Goal: Task Accomplishment & Management: Complete application form

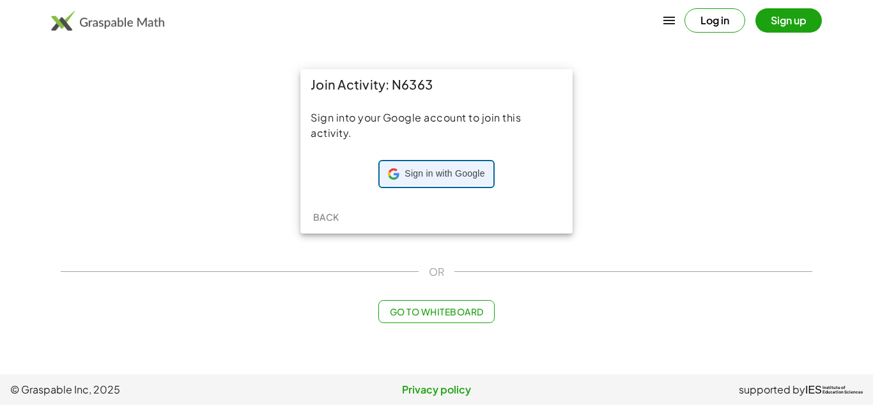
click at [463, 171] on span "Sign in with Google" at bounding box center [445, 173] width 80 height 13
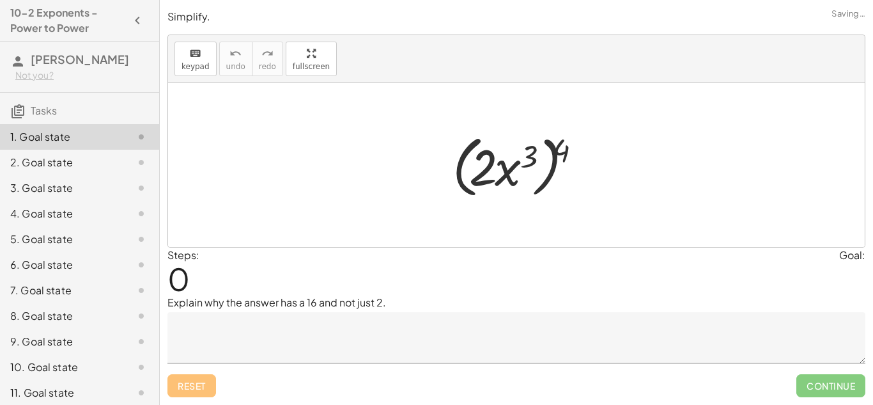
click at [489, 165] on div at bounding box center [521, 165] width 151 height 74
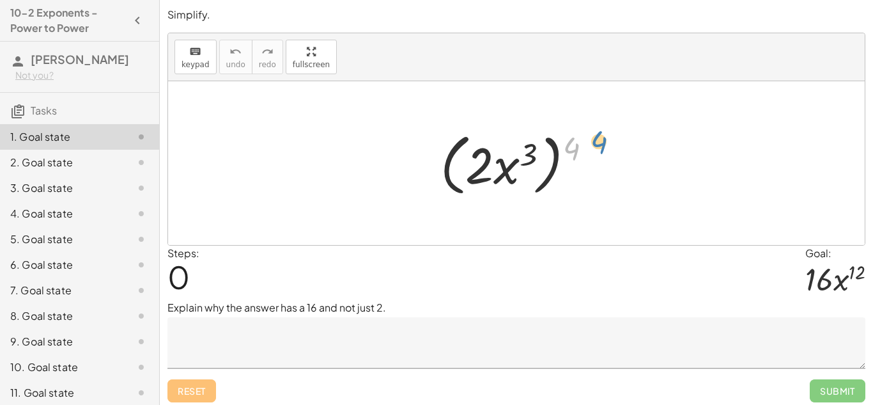
drag, startPoint x: 571, startPoint y: 138, endPoint x: 602, endPoint y: 132, distance: 31.3
click at [602, 132] on div at bounding box center [521, 164] width 174 height 74
drag, startPoint x: 572, startPoint y: 144, endPoint x: 525, endPoint y: 150, distance: 47.6
click at [525, 150] on div at bounding box center [521, 164] width 174 height 74
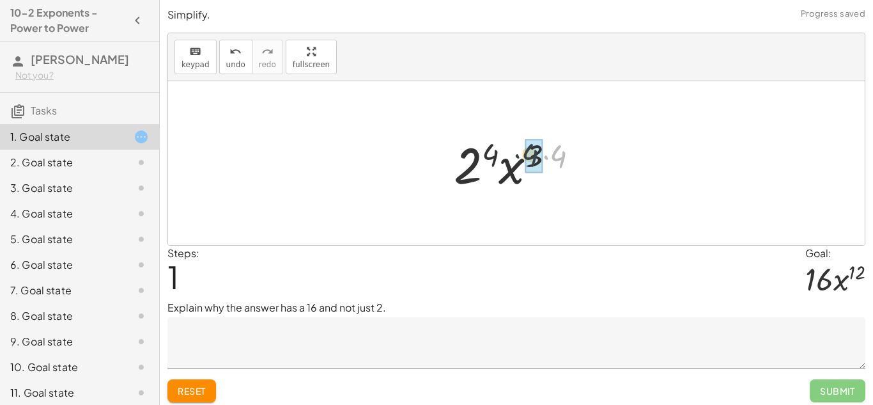
drag, startPoint x: 561, startPoint y: 154, endPoint x: 532, endPoint y: 153, distance: 29.4
drag, startPoint x: 548, startPoint y: 156, endPoint x: 504, endPoint y: 151, distance: 45.0
click at [504, 151] on div at bounding box center [521, 163] width 134 height 66
drag, startPoint x: 499, startPoint y: 150, endPoint x: 545, endPoint y: 150, distance: 46.0
click at [545, 150] on div at bounding box center [521, 163] width 134 height 66
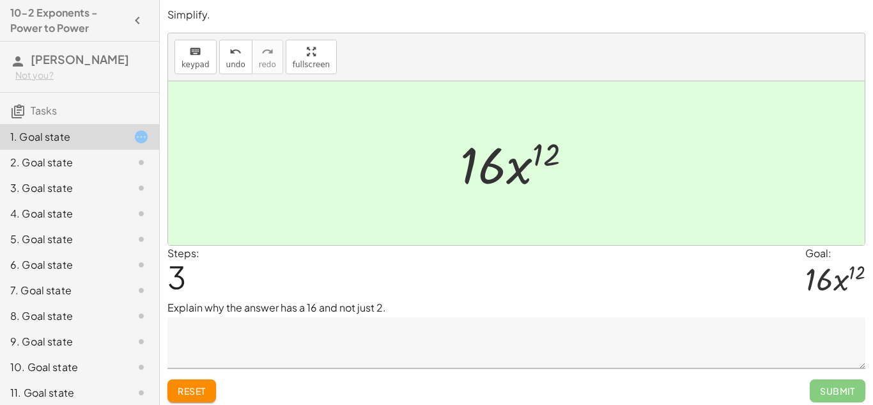
scroll to position [5, 0]
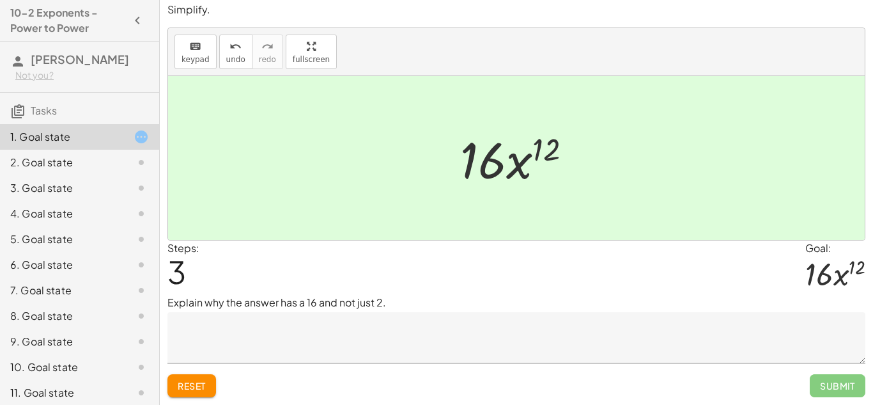
click at [841, 389] on span "Submit" at bounding box center [838, 385] width 56 height 23
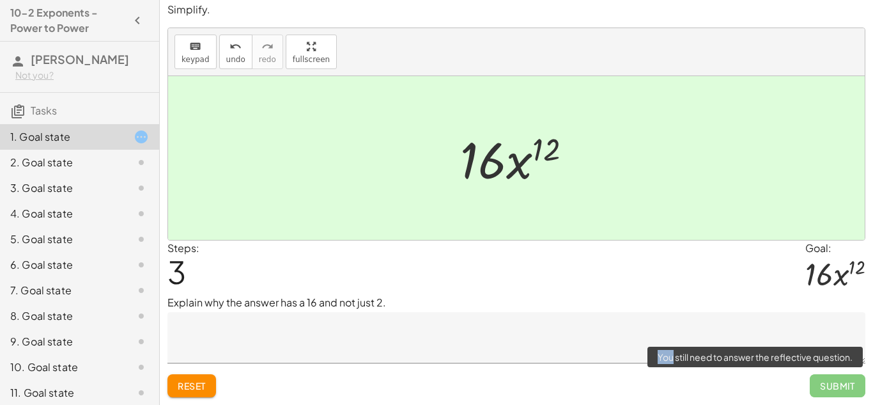
click at [841, 389] on span "Submit" at bounding box center [838, 385] width 56 height 23
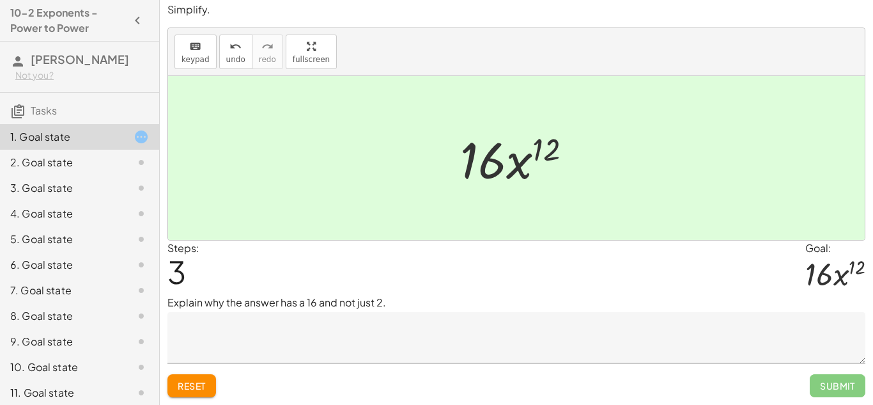
click at [383, 151] on div at bounding box center [516, 158] width 697 height 164
click at [41, 162] on div "2. Goal state" at bounding box center [61, 162] width 103 height 15
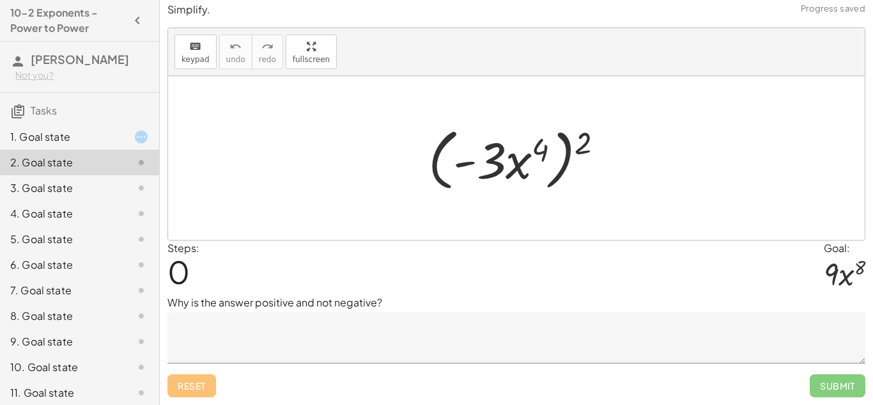
click at [76, 141] on div "1. Goal state" at bounding box center [61, 136] width 103 height 15
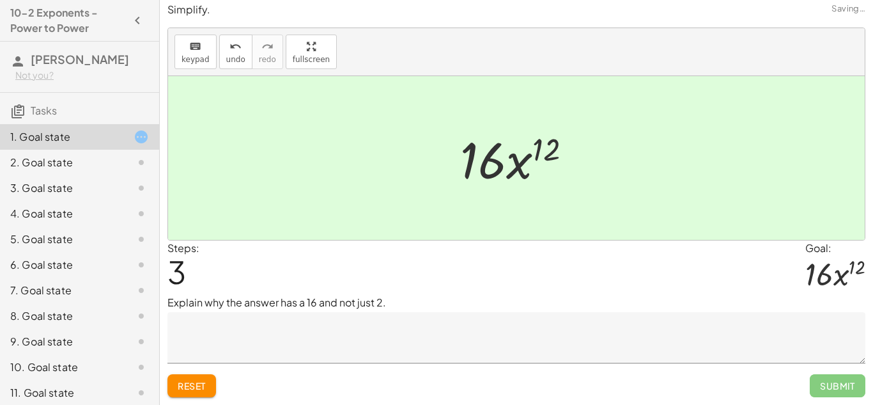
click at [90, 158] on div "2. Goal state" at bounding box center [61, 162] width 103 height 15
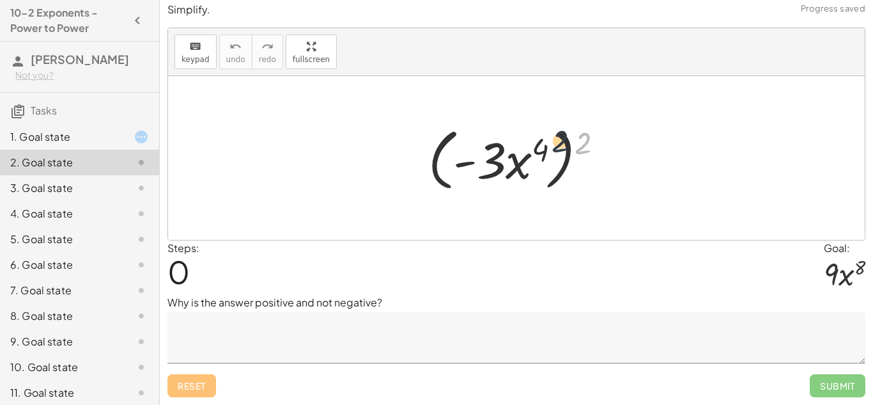
drag, startPoint x: 581, startPoint y: 137, endPoint x: 544, endPoint y: 138, distance: 37.1
click at [544, 138] on div at bounding box center [521, 158] width 198 height 74
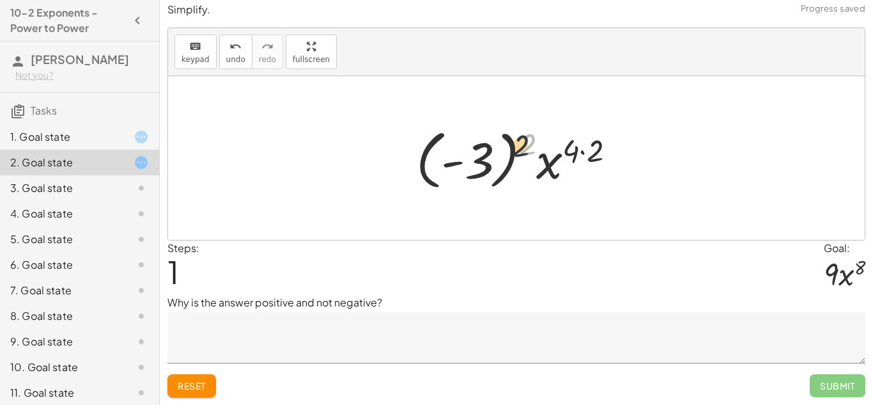
drag, startPoint x: 527, startPoint y: 142, endPoint x: 486, endPoint y: 153, distance: 42.5
click at [486, 153] on div at bounding box center [521, 158] width 222 height 71
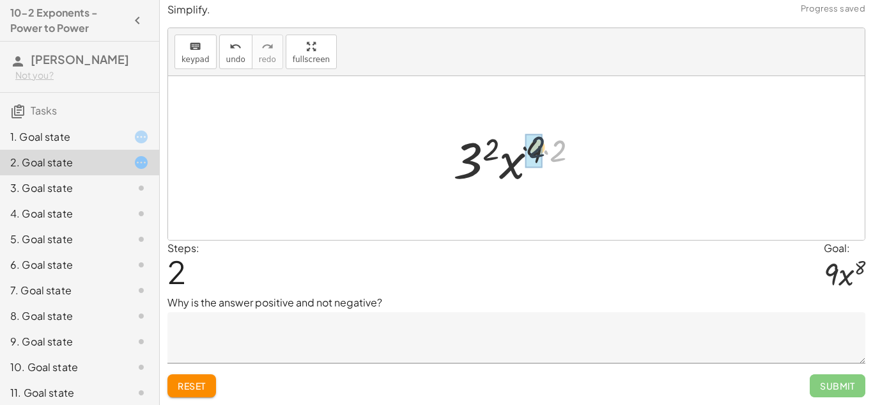
drag, startPoint x: 561, startPoint y: 152, endPoint x: 536, endPoint y: 148, distance: 25.9
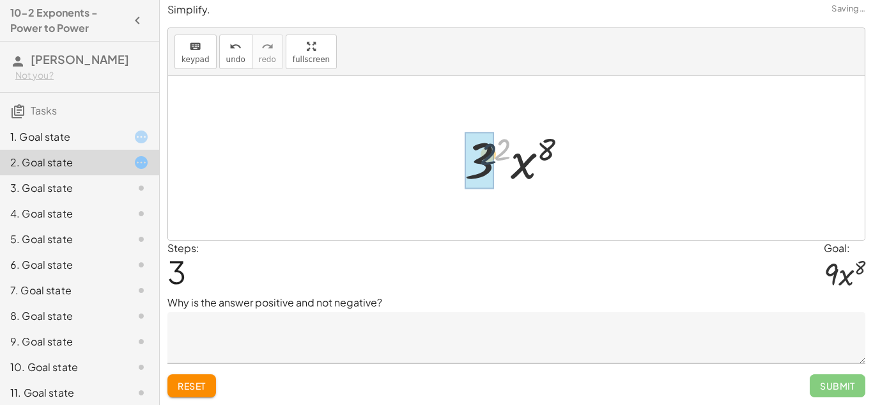
drag, startPoint x: 502, startPoint y: 147, endPoint x: 484, endPoint y: 153, distance: 18.8
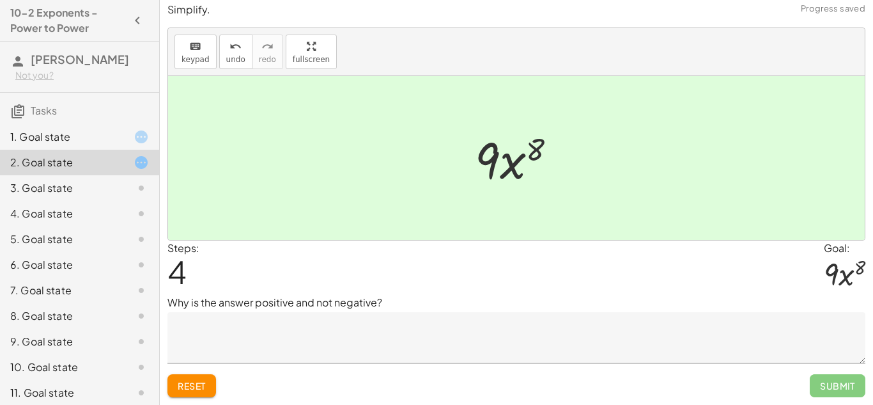
click at [98, 189] on div "3. Goal state" at bounding box center [61, 187] width 103 height 15
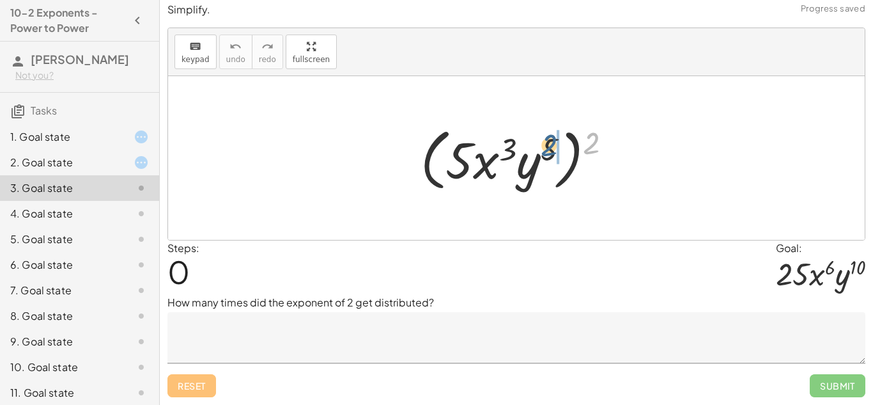
drag, startPoint x: 593, startPoint y: 141, endPoint x: 549, endPoint y: 144, distance: 44.2
click at [549, 144] on div at bounding box center [521, 158] width 214 height 74
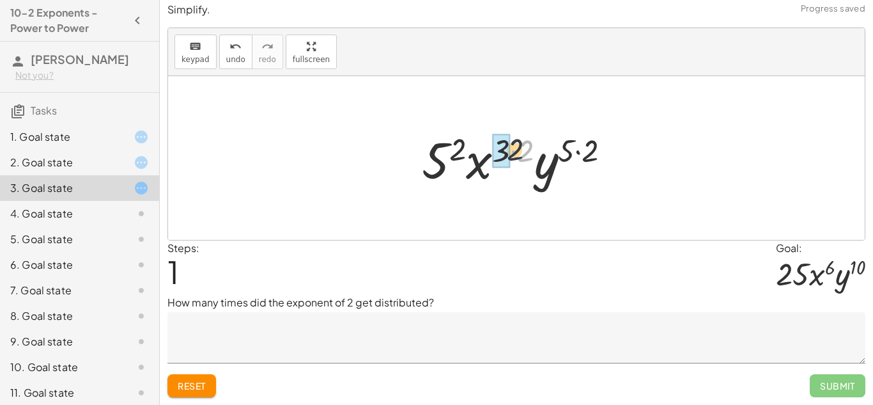
drag, startPoint x: 524, startPoint y: 146, endPoint x: 496, endPoint y: 144, distance: 28.2
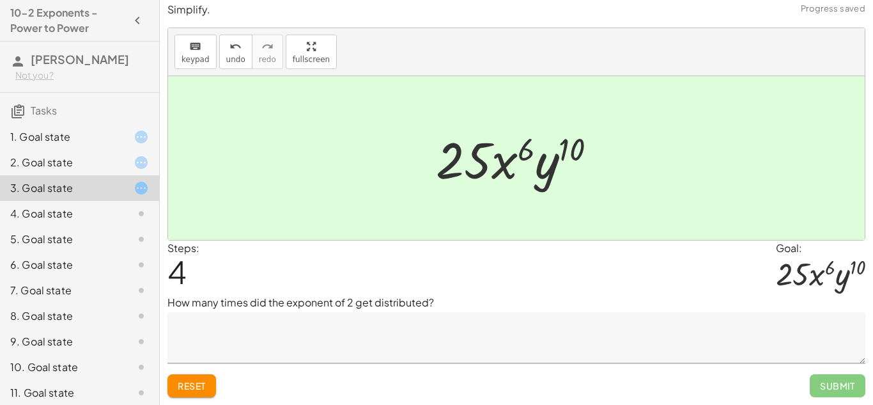
click at [134, 252] on div "4. Goal state" at bounding box center [79, 265] width 159 height 26
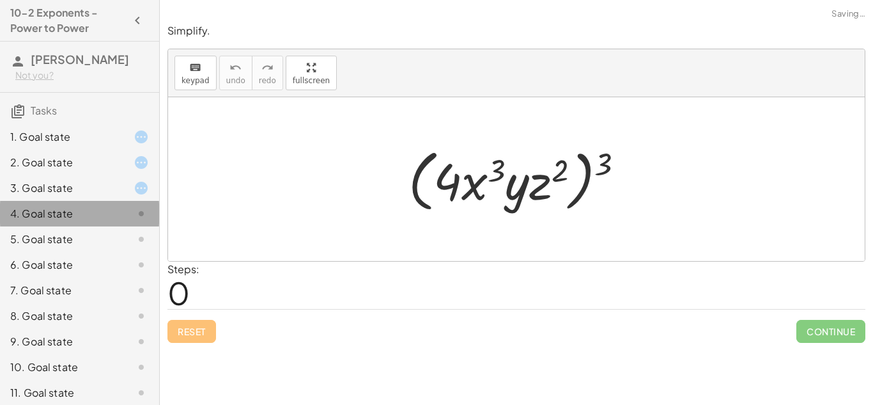
scroll to position [0, 0]
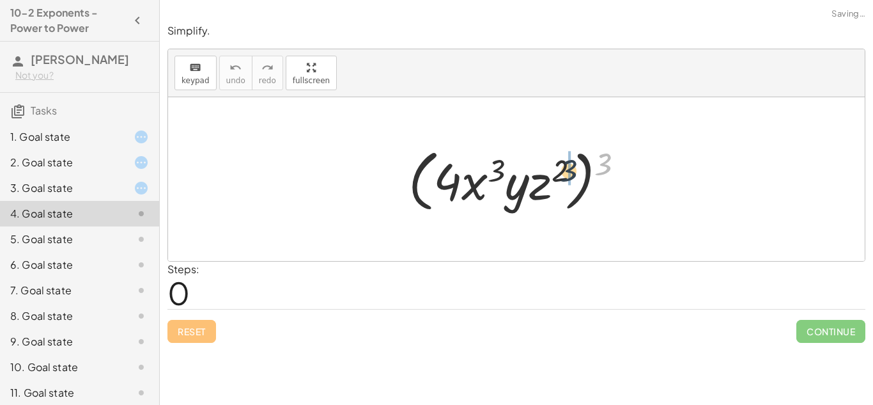
drag, startPoint x: 608, startPoint y: 157, endPoint x: 564, endPoint y: 165, distance: 44.3
click at [564, 165] on div at bounding box center [521, 180] width 238 height 74
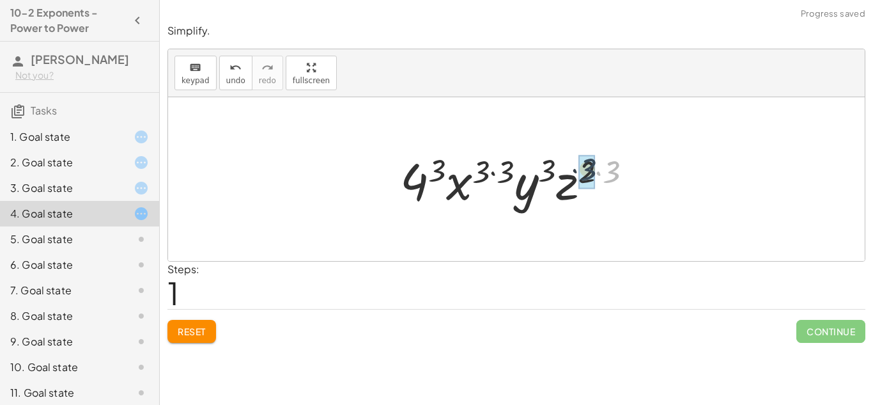
drag, startPoint x: 607, startPoint y: 169, endPoint x: 580, endPoint y: 167, distance: 26.3
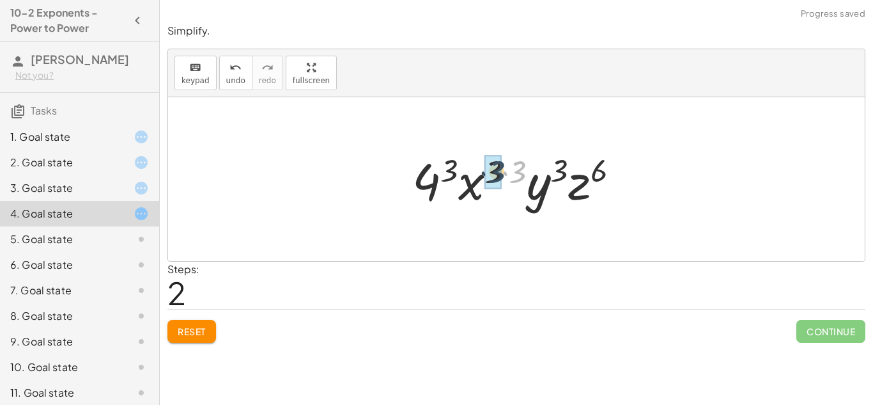
drag, startPoint x: 522, startPoint y: 165, endPoint x: 500, endPoint y: 165, distance: 22.4
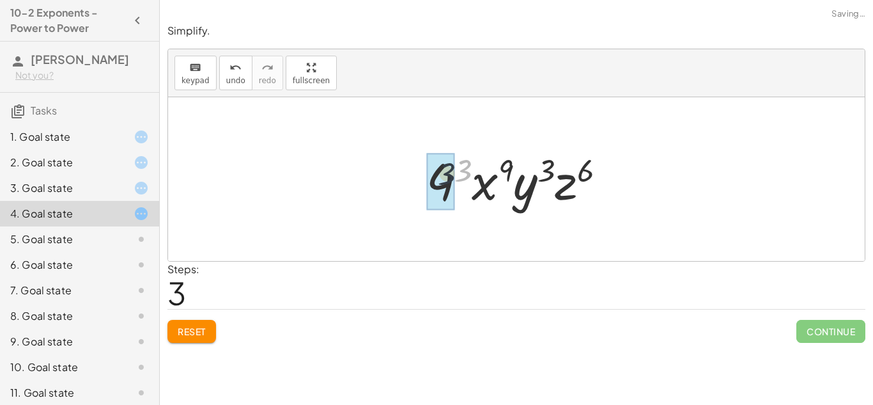
drag, startPoint x: 468, startPoint y: 166, endPoint x: 449, endPoint y: 170, distance: 19.1
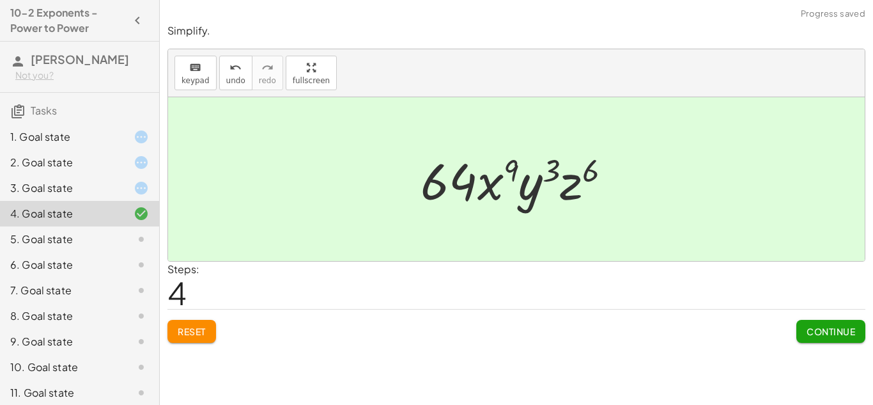
click at [808, 327] on span "Continue" at bounding box center [831, 331] width 49 height 12
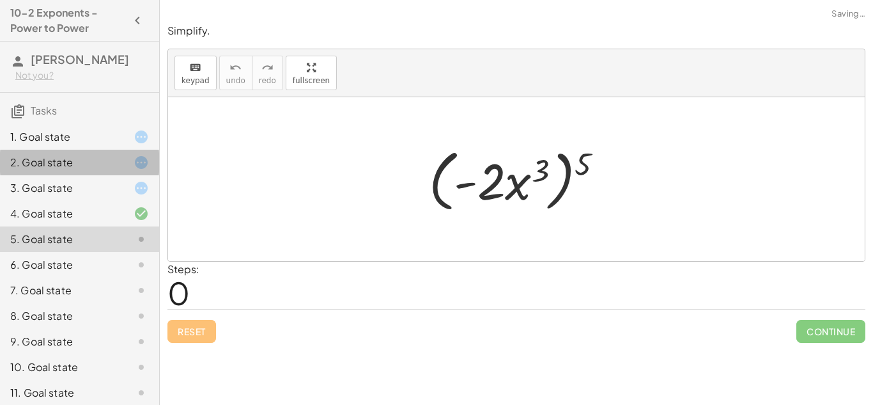
click at [143, 201] on div "2. Goal state" at bounding box center [79, 214] width 159 height 26
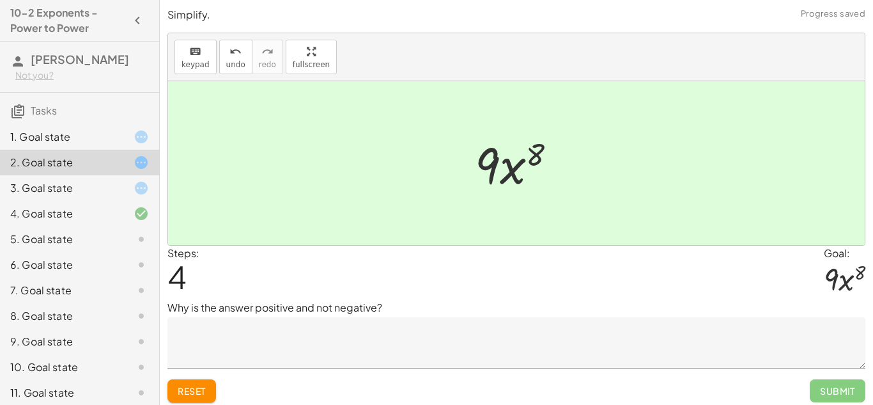
click at [129, 252] on div "4. Goal state" at bounding box center [79, 265] width 159 height 26
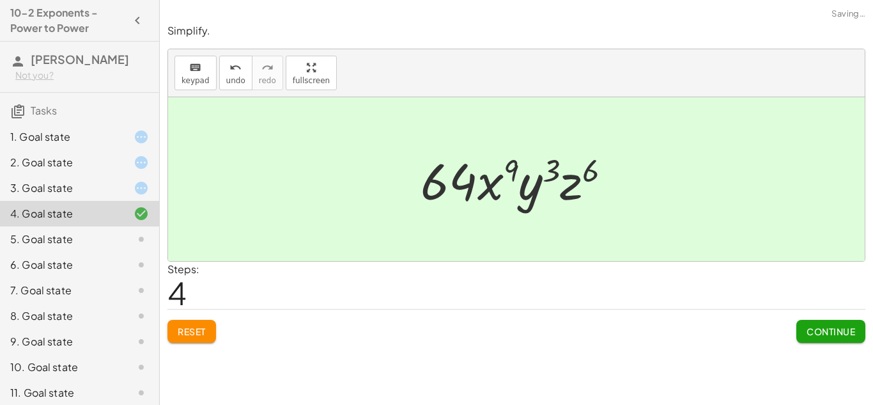
click at [105, 244] on div "5. Goal state" at bounding box center [61, 238] width 103 height 15
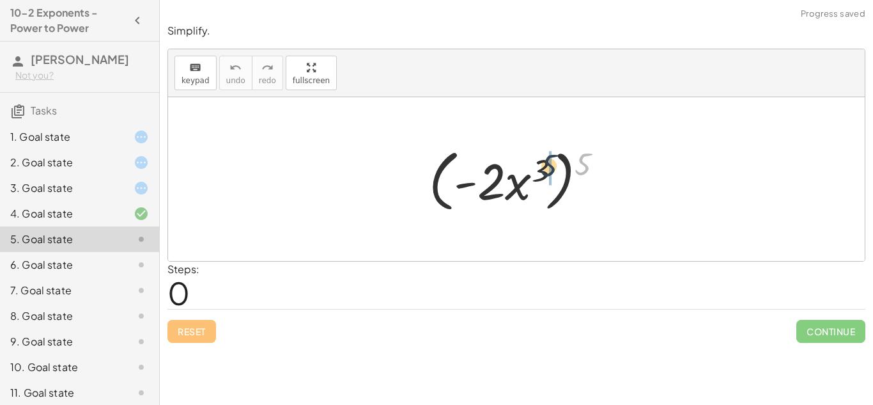
drag, startPoint x: 587, startPoint y: 164, endPoint x: 543, endPoint y: 167, distance: 44.2
click at [543, 167] on div at bounding box center [521, 180] width 198 height 74
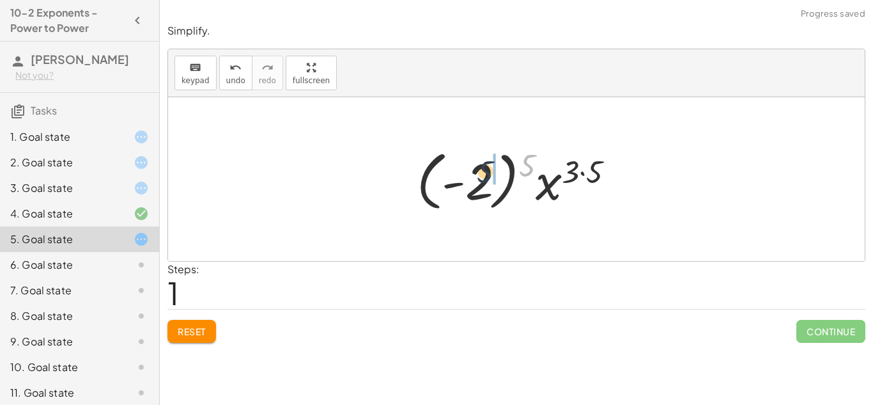
drag, startPoint x: 530, startPoint y: 163, endPoint x: 484, endPoint y: 171, distance: 46.7
click at [484, 171] on div at bounding box center [520, 179] width 221 height 71
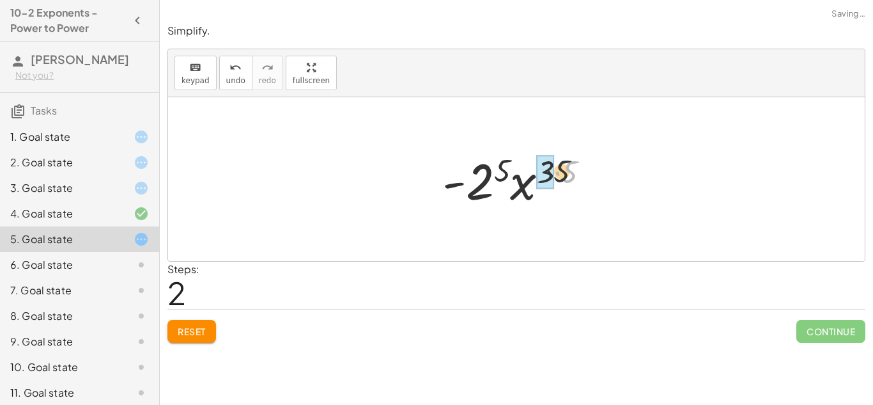
drag, startPoint x: 568, startPoint y: 173, endPoint x: 536, endPoint y: 173, distance: 31.3
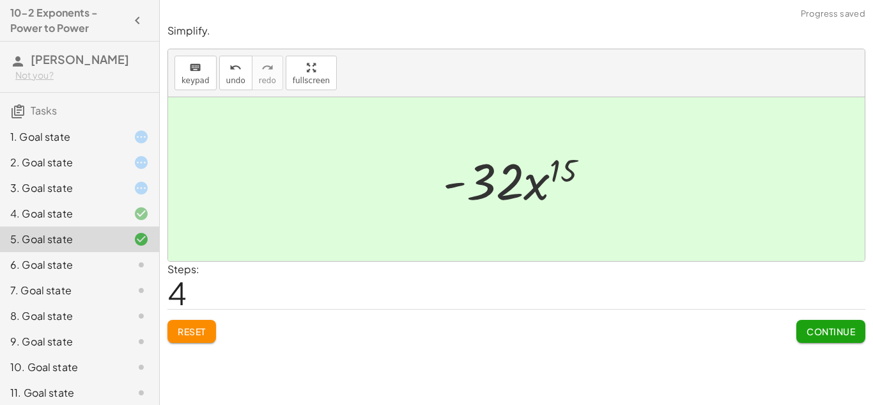
click at [826, 320] on button "Continue" at bounding box center [830, 331] width 69 height 23
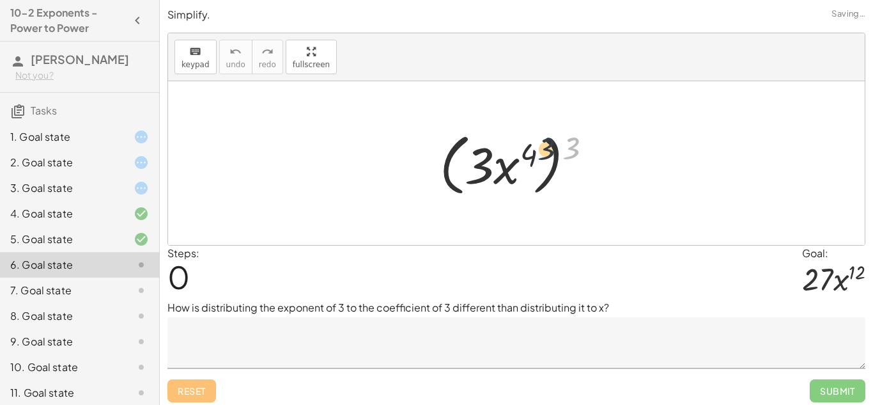
drag, startPoint x: 569, startPoint y: 149, endPoint x: 534, endPoint y: 151, distance: 35.2
click at [534, 151] on div at bounding box center [521, 164] width 176 height 74
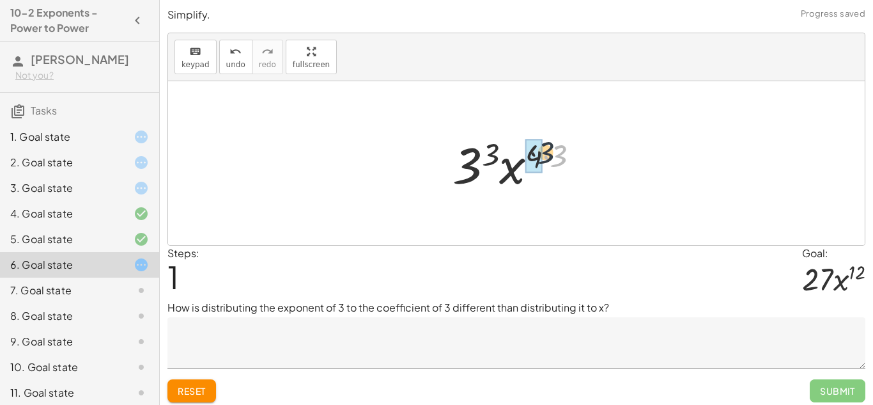
drag, startPoint x: 565, startPoint y: 160, endPoint x: 538, endPoint y: 154, distance: 28.2
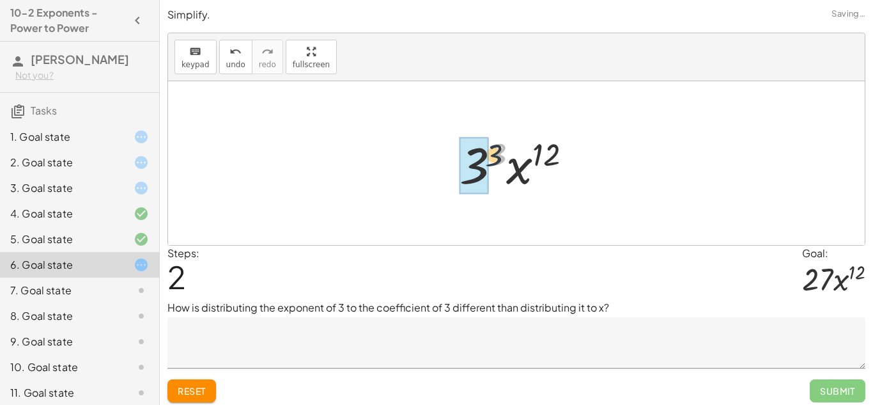
drag, startPoint x: 499, startPoint y: 159, endPoint x: 478, endPoint y: 165, distance: 21.2
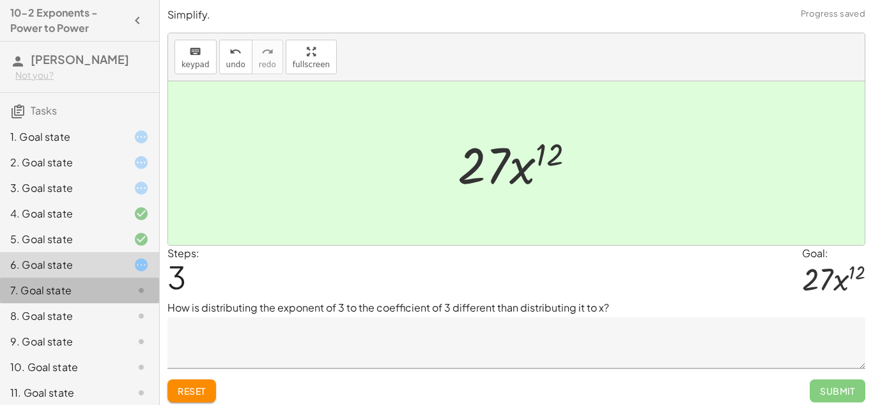
click at [120, 284] on div at bounding box center [131, 290] width 36 height 15
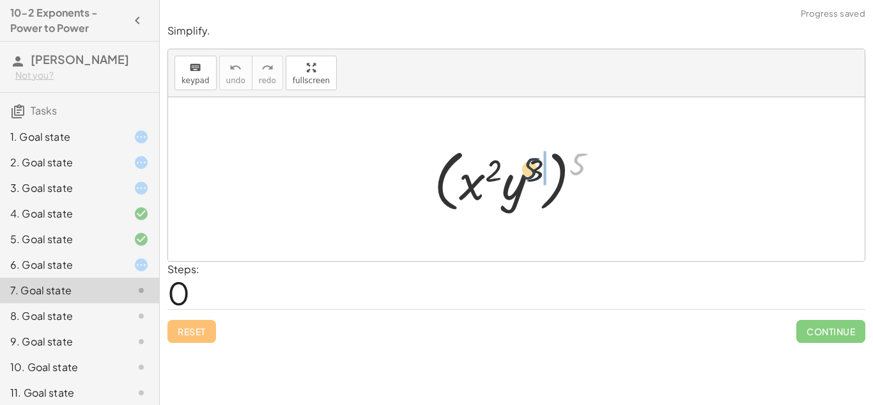
drag, startPoint x: 577, startPoint y: 160, endPoint x: 525, endPoint y: 165, distance: 51.4
click at [525, 165] on div at bounding box center [521, 180] width 187 height 74
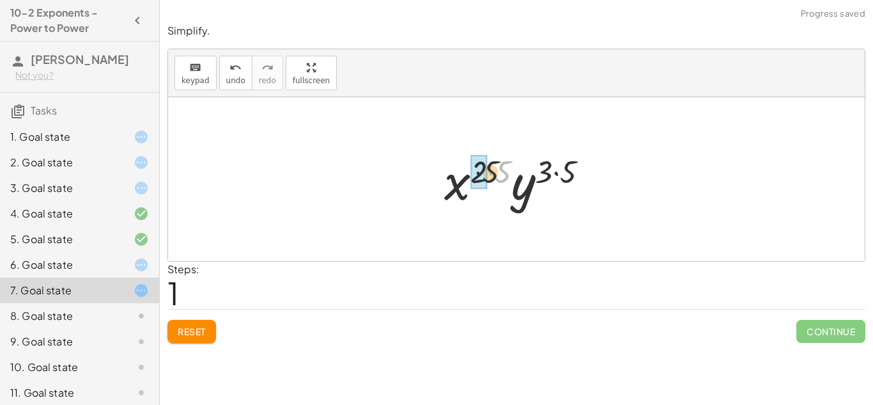
drag, startPoint x: 508, startPoint y: 171, endPoint x: 483, endPoint y: 171, distance: 24.9
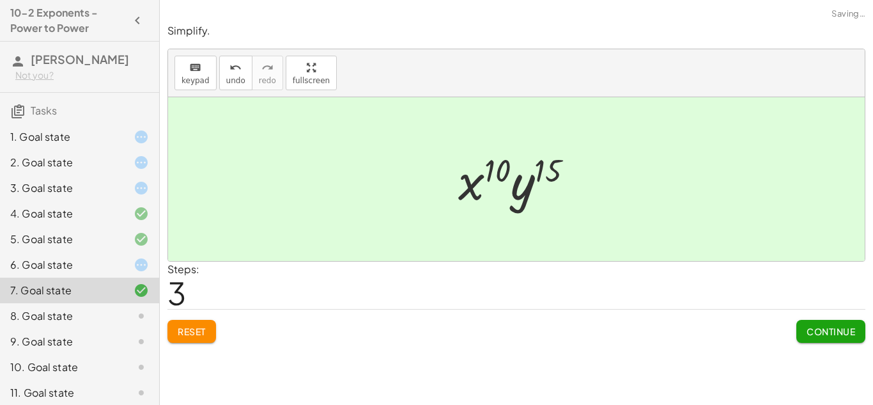
click at [818, 329] on span "Continue" at bounding box center [831, 331] width 49 height 12
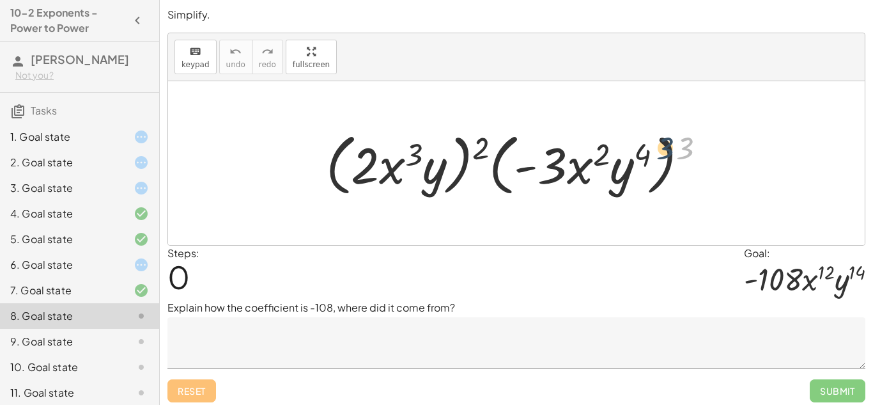
drag, startPoint x: 693, startPoint y: 149, endPoint x: 644, endPoint y: 157, distance: 49.2
click at [644, 157] on div at bounding box center [521, 164] width 403 height 74
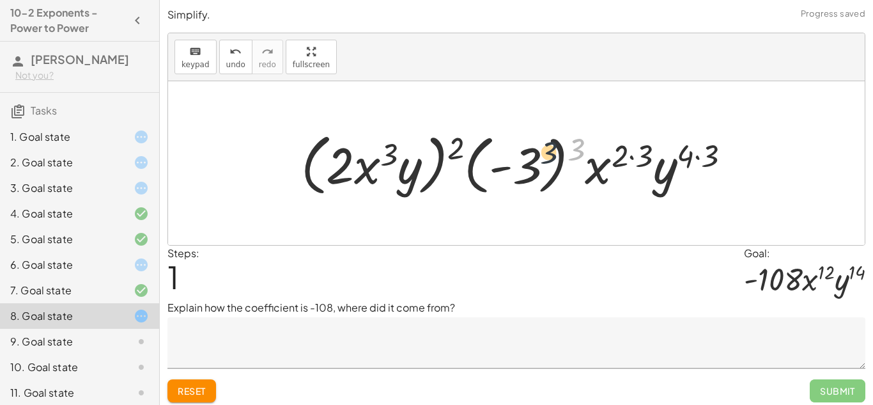
drag, startPoint x: 575, startPoint y: 149, endPoint x: 546, endPoint y: 153, distance: 29.7
click at [546, 153] on div at bounding box center [521, 164] width 453 height 74
drag, startPoint x: 579, startPoint y: 146, endPoint x: 527, endPoint y: 158, distance: 53.8
click at [527, 158] on div at bounding box center [521, 164] width 453 height 74
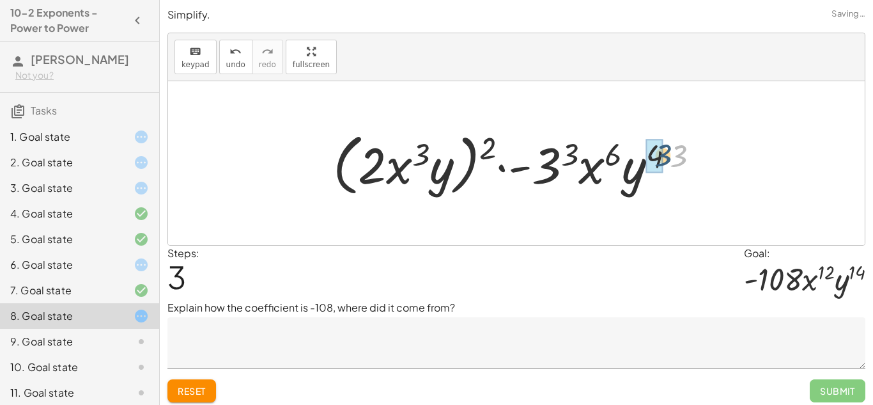
drag, startPoint x: 684, startPoint y: 159, endPoint x: 655, endPoint y: 158, distance: 28.8
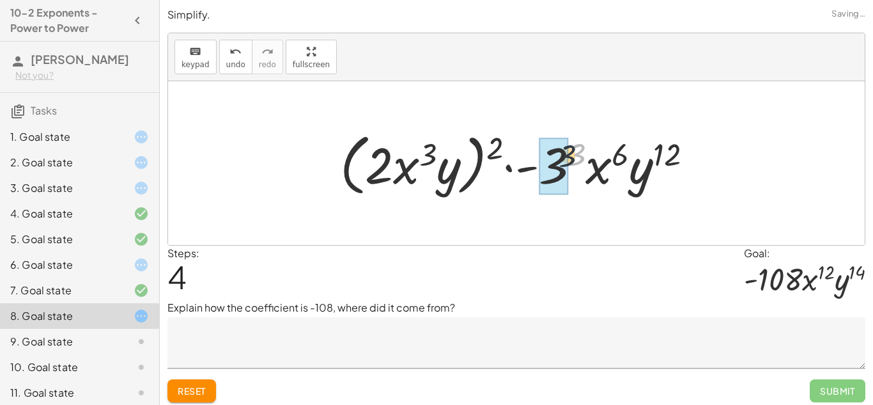
drag, startPoint x: 579, startPoint y: 156, endPoint x: 556, endPoint y: 160, distance: 23.4
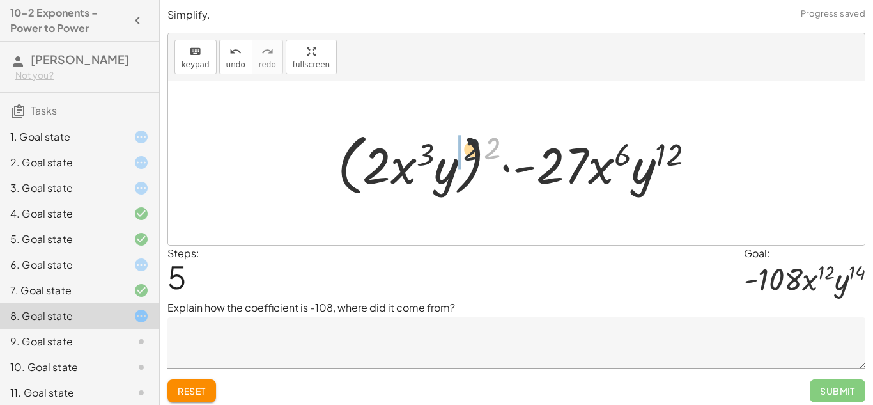
drag, startPoint x: 496, startPoint y: 147, endPoint x: 416, endPoint y: 154, distance: 80.2
click at [416, 154] on div at bounding box center [521, 164] width 380 height 74
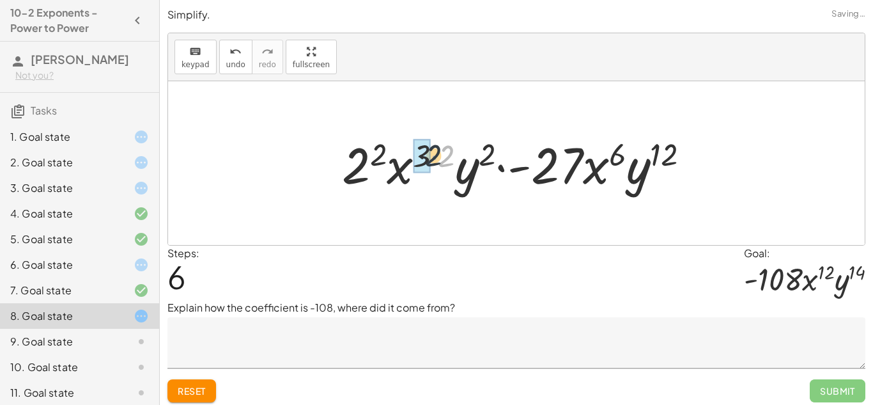
drag, startPoint x: 444, startPoint y: 154, endPoint x: 419, endPoint y: 153, distance: 25.0
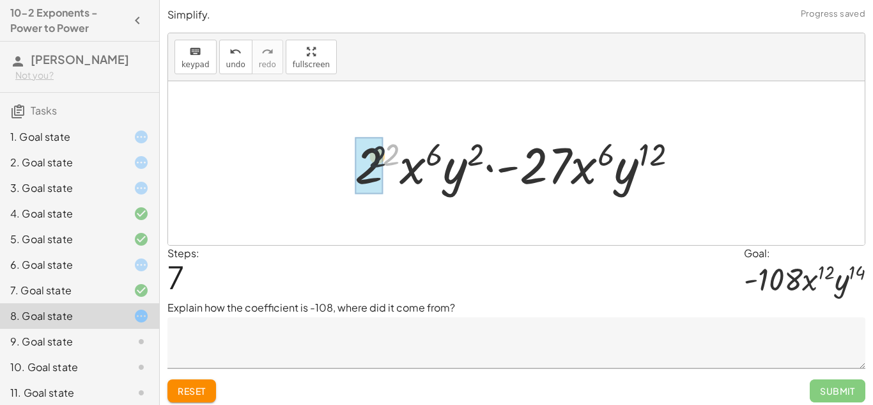
drag, startPoint x: 399, startPoint y: 157, endPoint x: 369, endPoint y: 160, distance: 30.3
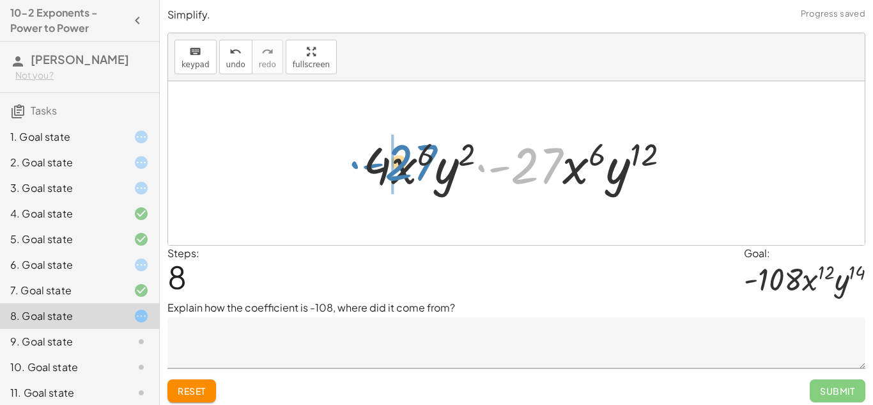
drag, startPoint x: 529, startPoint y: 167, endPoint x: 404, endPoint y: 163, distance: 125.3
click at [404, 163] on div at bounding box center [522, 163] width 330 height 66
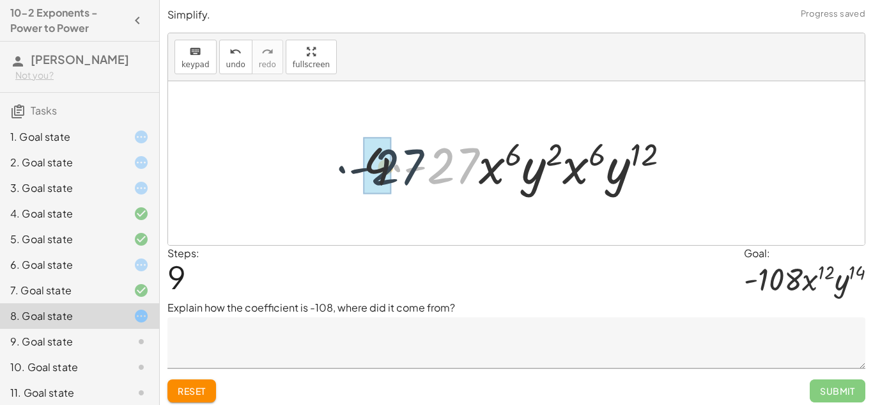
drag, startPoint x: 456, startPoint y: 159, endPoint x: 398, endPoint y: 161, distance: 58.2
click at [398, 161] on div at bounding box center [522, 163] width 330 height 66
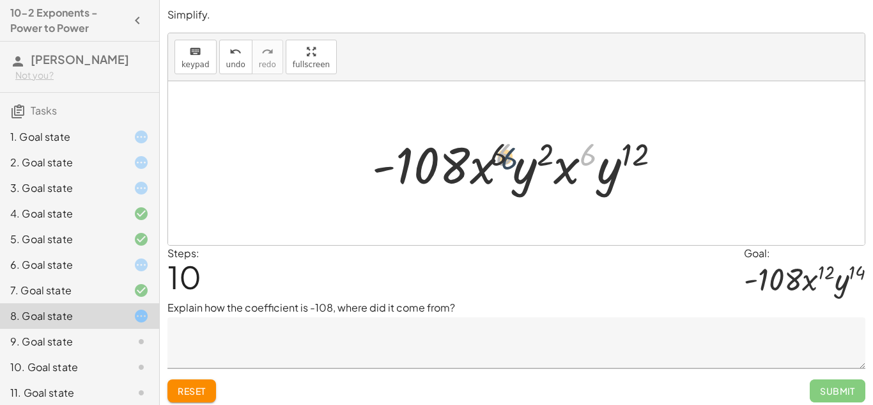
drag, startPoint x: 587, startPoint y: 152, endPoint x: 500, endPoint y: 157, distance: 87.1
click at [500, 157] on div at bounding box center [522, 163] width 312 height 66
drag, startPoint x: 577, startPoint y: 165, endPoint x: 473, endPoint y: 171, distance: 104.3
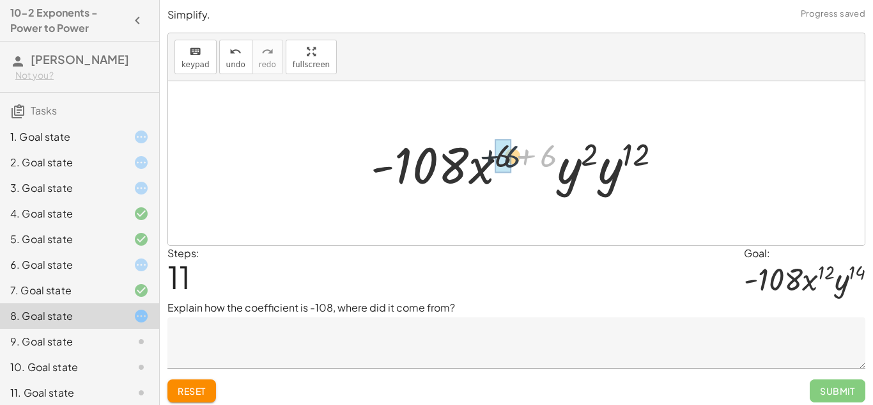
drag, startPoint x: 543, startPoint y: 159, endPoint x: 505, endPoint y: 159, distance: 37.7
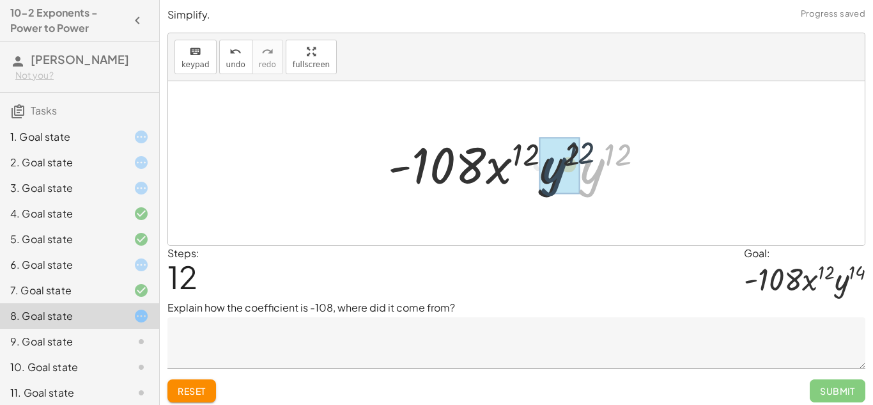
drag, startPoint x: 596, startPoint y: 166, endPoint x: 557, endPoint y: 164, distance: 38.4
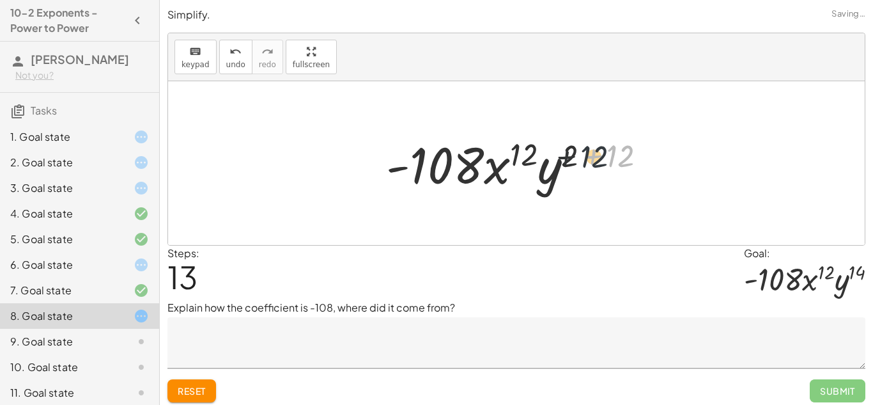
drag, startPoint x: 623, startPoint y: 153, endPoint x: 578, endPoint y: 155, distance: 44.1
click at [578, 155] on div at bounding box center [521, 163] width 283 height 66
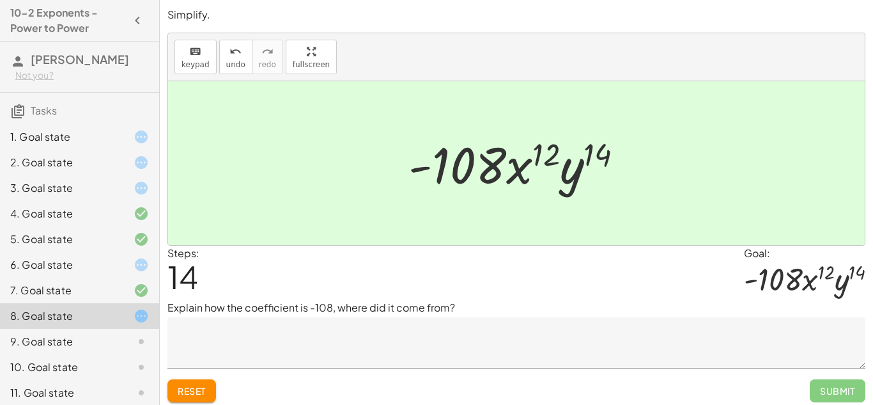
click at [146, 342] on icon at bounding box center [141, 341] width 15 height 15
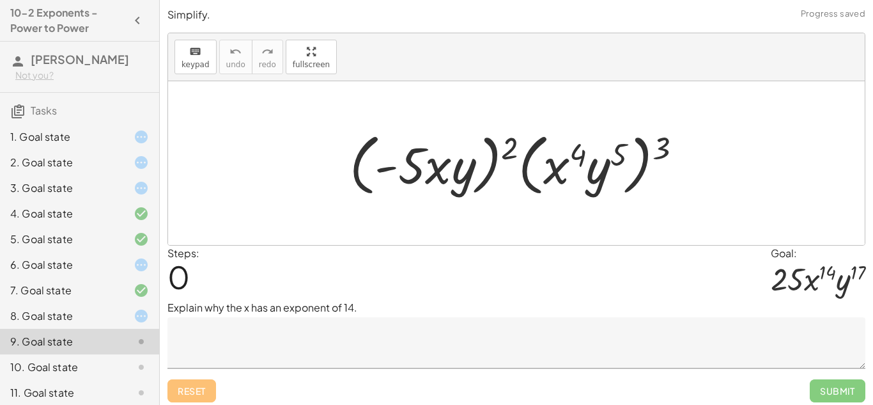
click at [137, 354] on div "8. Goal state" at bounding box center [79, 367] width 159 height 26
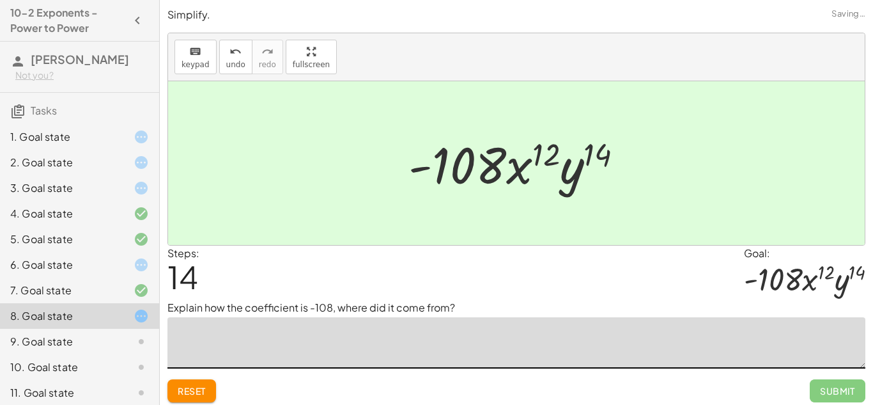
click at [258, 346] on textarea at bounding box center [516, 342] width 698 height 51
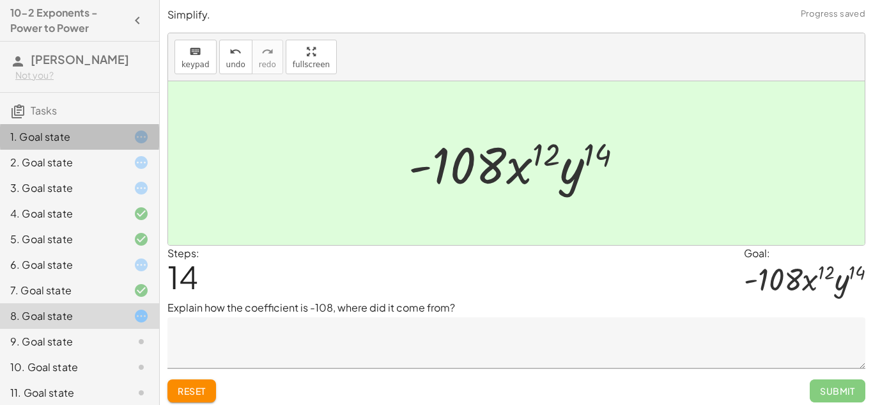
click at [105, 133] on div "1. Goal state" at bounding box center [61, 136] width 103 height 15
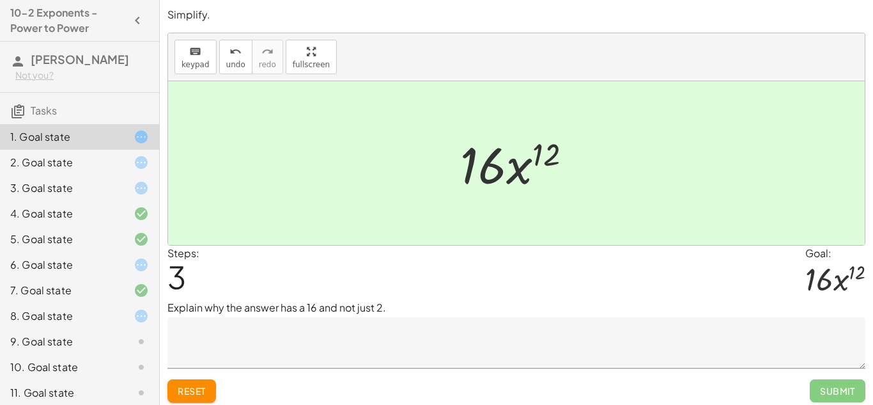
click at [192, 394] on span "Reset" at bounding box center [192, 391] width 28 height 12
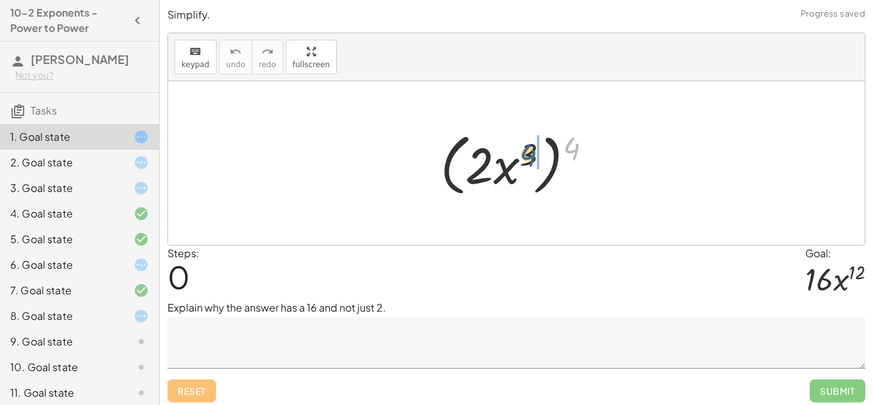
drag, startPoint x: 573, startPoint y: 143, endPoint x: 525, endPoint y: 150, distance: 48.5
click at [525, 150] on div at bounding box center [521, 164] width 174 height 74
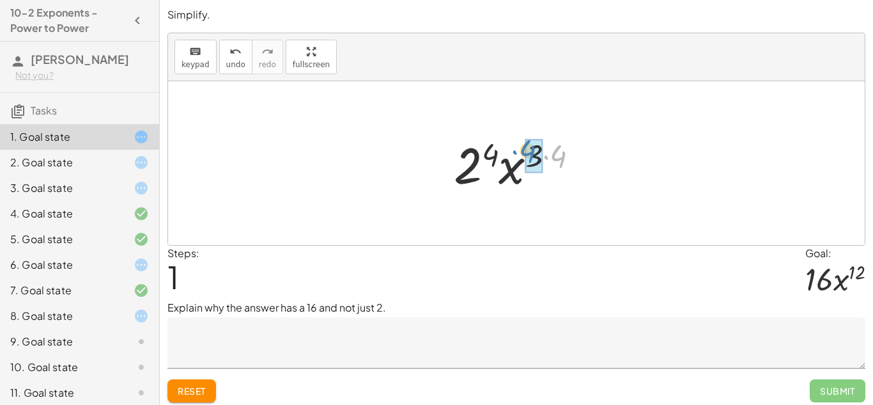
drag, startPoint x: 564, startPoint y: 159, endPoint x: 540, endPoint y: 154, distance: 24.7
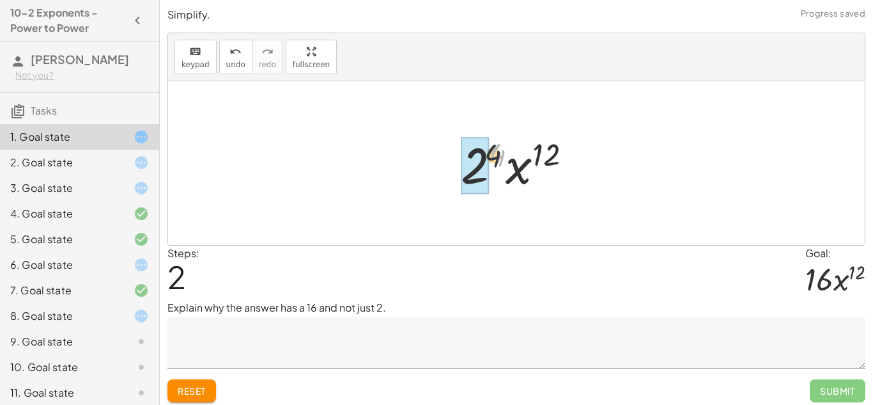
drag, startPoint x: 500, startPoint y: 151, endPoint x: 482, endPoint y: 158, distance: 19.6
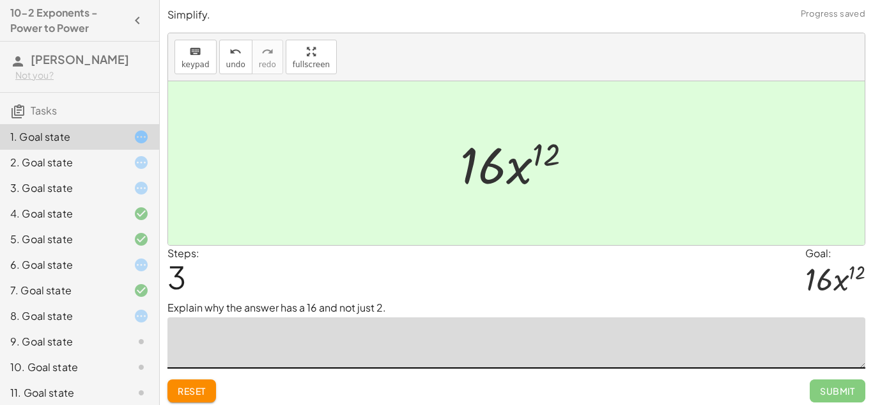
click at [298, 357] on textarea at bounding box center [516, 342] width 698 height 51
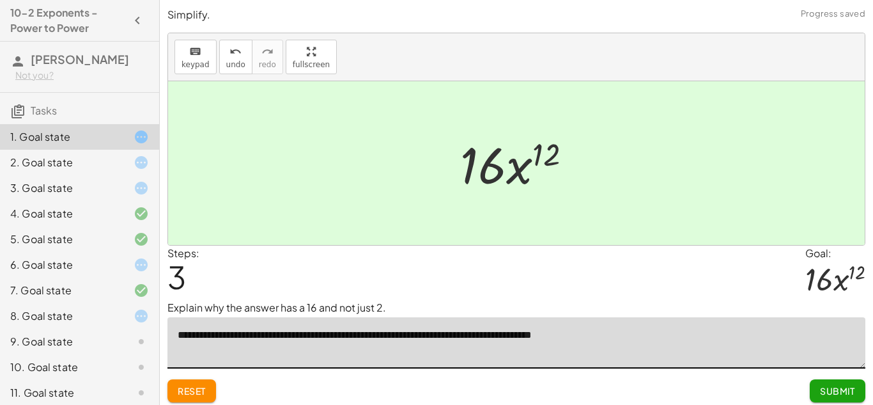
click at [614, 337] on textarea "**********" at bounding box center [516, 342] width 698 height 51
click at [606, 332] on textarea "**********" at bounding box center [516, 342] width 698 height 51
click at [633, 336] on textarea "**********" at bounding box center [516, 342] width 698 height 51
click at [619, 336] on textarea "**********" at bounding box center [516, 342] width 698 height 51
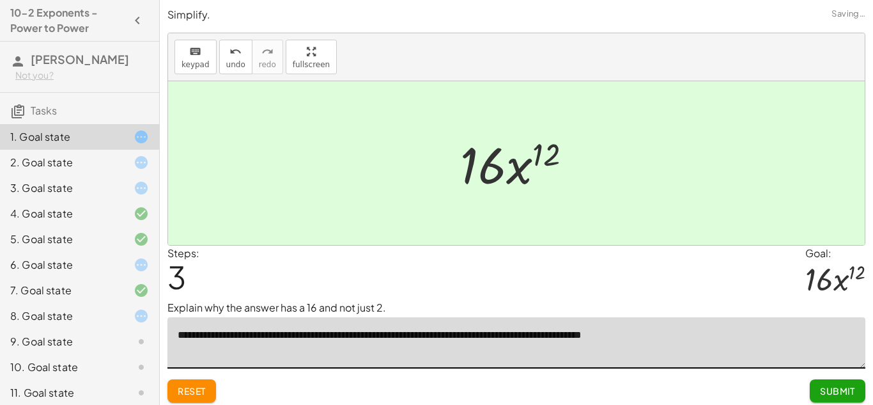
click at [676, 336] on textarea "**********" at bounding box center [516, 342] width 698 height 51
click at [327, 337] on textarea "**********" at bounding box center [516, 342] width 698 height 51
type textarea "**********"
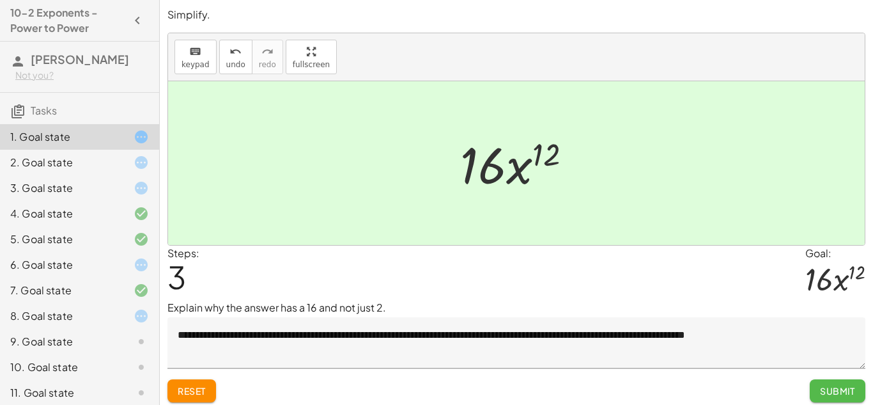
click at [833, 392] on span "Submit" at bounding box center [837, 391] width 35 height 12
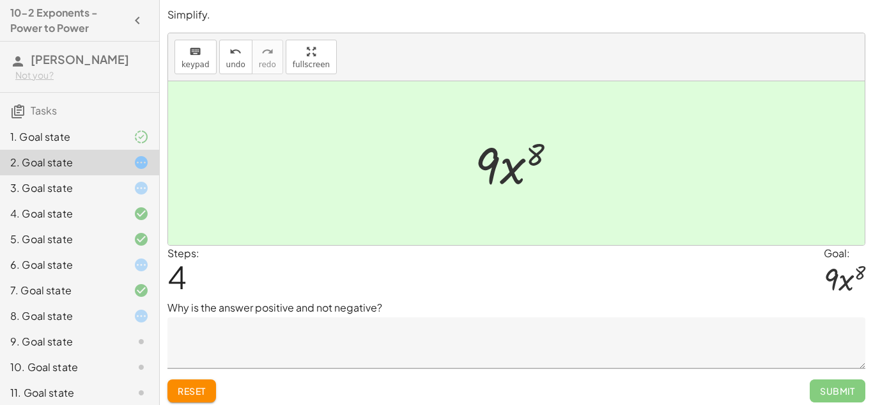
click at [98, 136] on div "1. Goal state" at bounding box center [61, 136] width 103 height 15
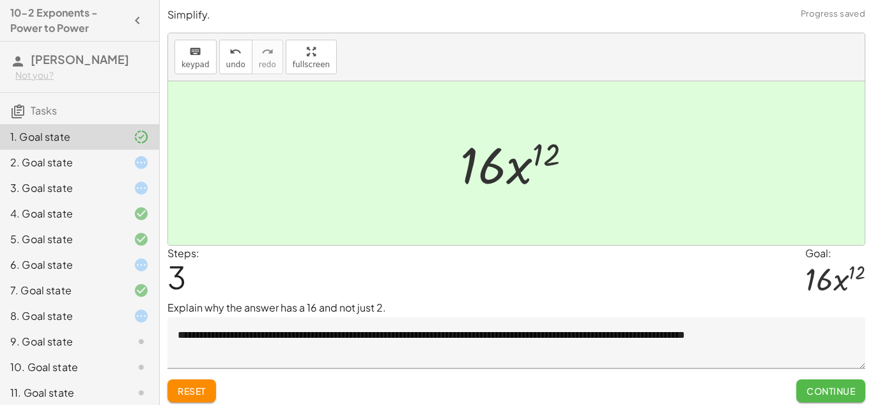
click at [813, 388] on span "Continue" at bounding box center [831, 391] width 49 height 12
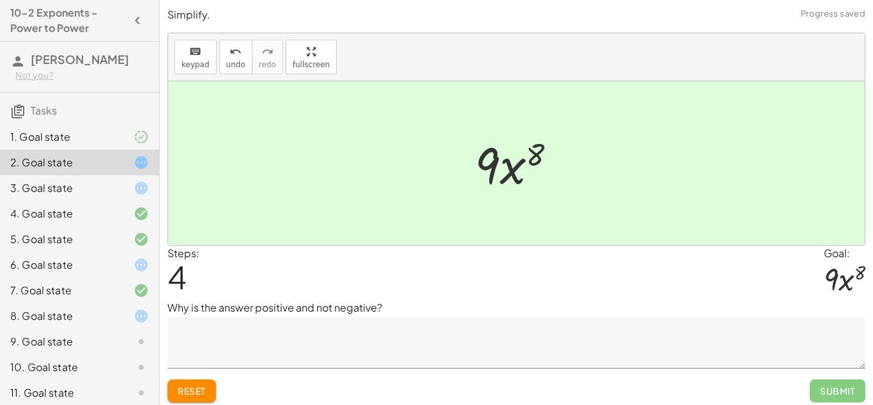
click at [398, 344] on textarea at bounding box center [516, 342] width 698 height 51
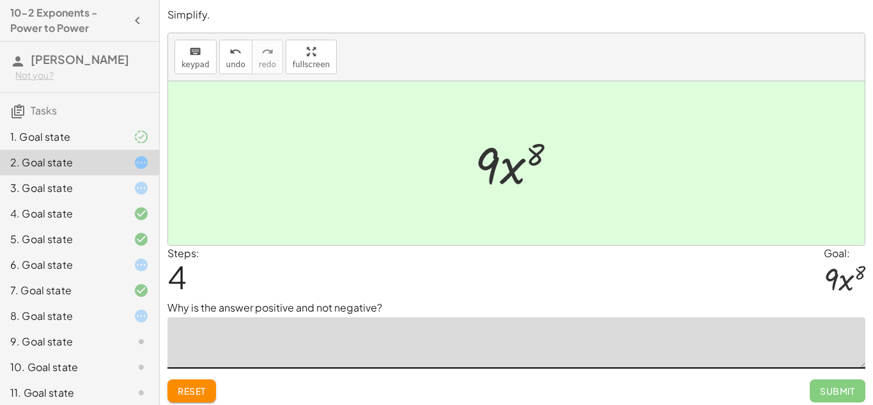
click at [529, 164] on div at bounding box center [521, 163] width 105 height 66
click at [190, 393] on span "Reset" at bounding box center [192, 391] width 28 height 12
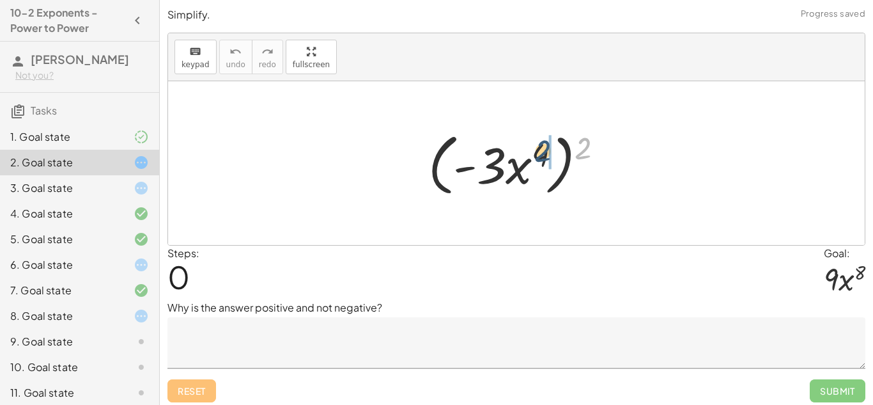
drag, startPoint x: 584, startPoint y: 146, endPoint x: 541, endPoint y: 150, distance: 42.3
click at [541, 150] on div at bounding box center [521, 164] width 198 height 74
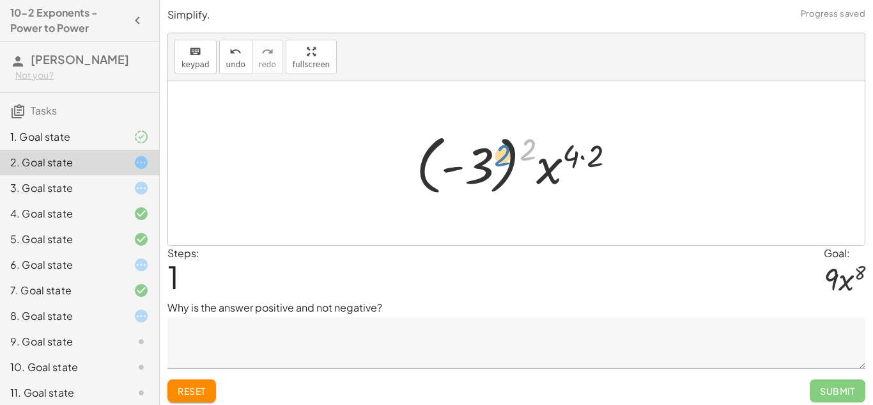
drag, startPoint x: 533, startPoint y: 148, endPoint x: 548, endPoint y: 146, distance: 14.9
click at [548, 146] on div at bounding box center [521, 163] width 222 height 71
drag, startPoint x: 527, startPoint y: 146, endPoint x: 486, endPoint y: 159, distance: 42.1
click at [486, 159] on div at bounding box center [521, 163] width 222 height 71
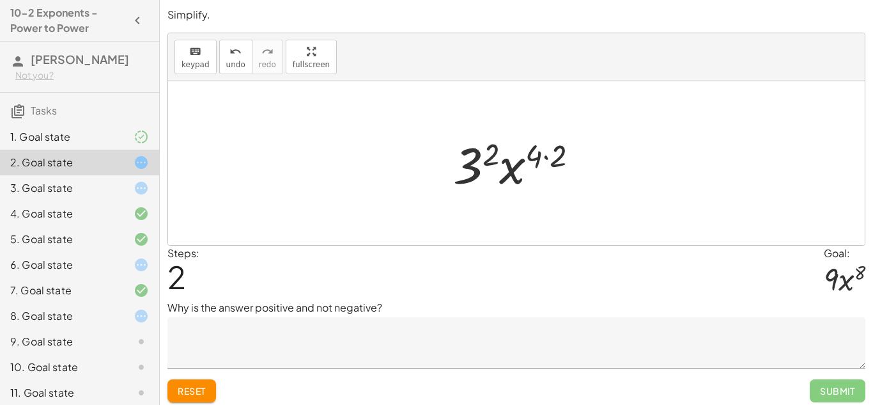
click at [237, 332] on textarea at bounding box center [516, 342] width 698 height 51
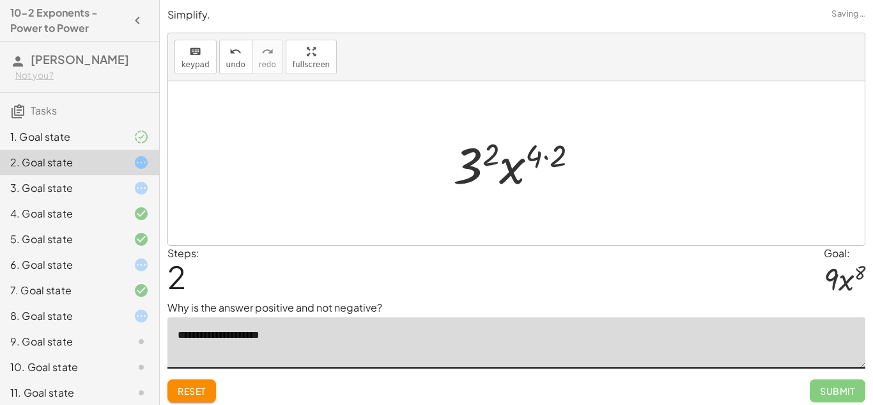
type textarea "**********"
click at [94, 130] on div "1. Goal state" at bounding box center [61, 136] width 103 height 15
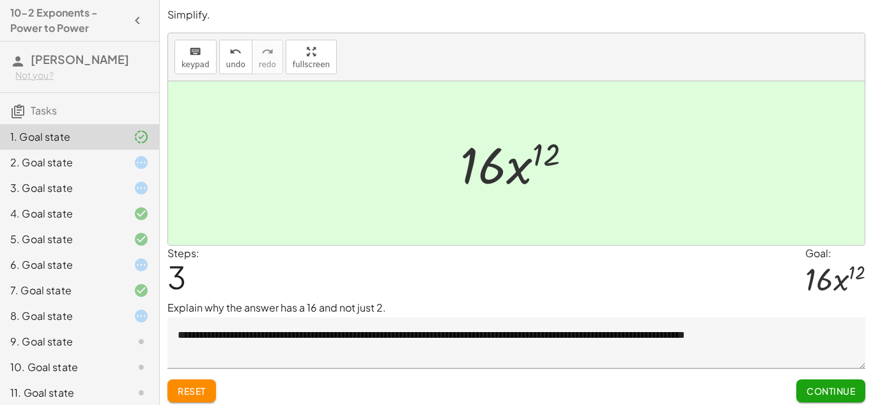
click at [791, 337] on textarea "**********" at bounding box center [516, 342] width 698 height 51
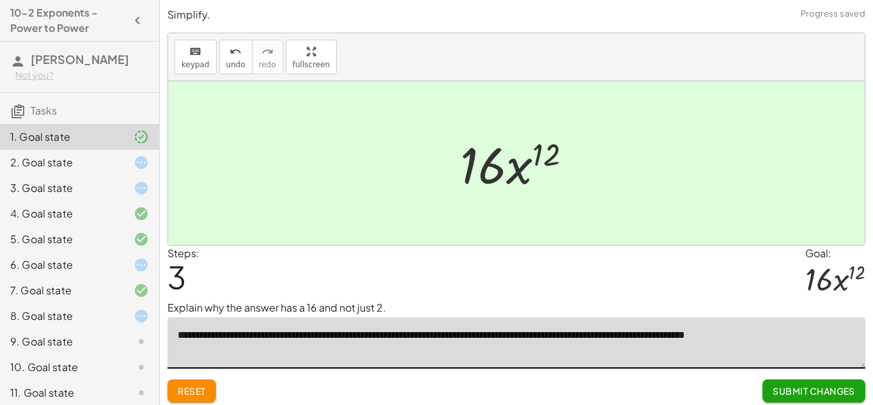
click at [759, 334] on textarea "**********" at bounding box center [516, 342] width 698 height 51
click at [768, 334] on textarea "**********" at bounding box center [516, 342] width 698 height 51
click at [201, 390] on span "Reset" at bounding box center [192, 391] width 28 height 12
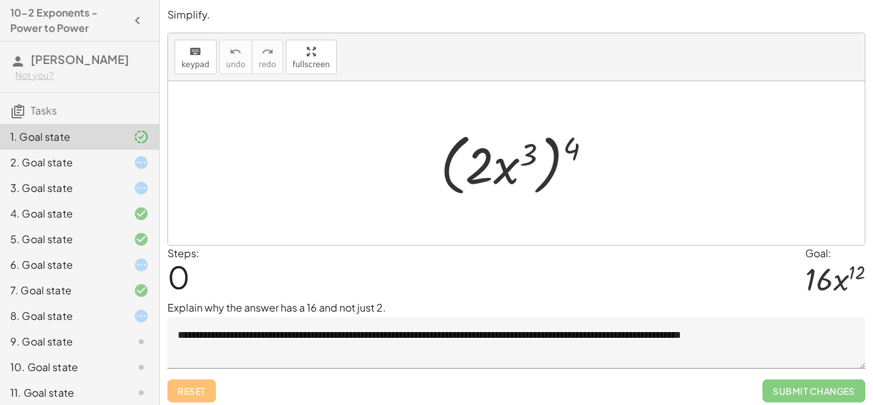
click at [761, 334] on textarea "**********" at bounding box center [516, 342] width 698 height 51
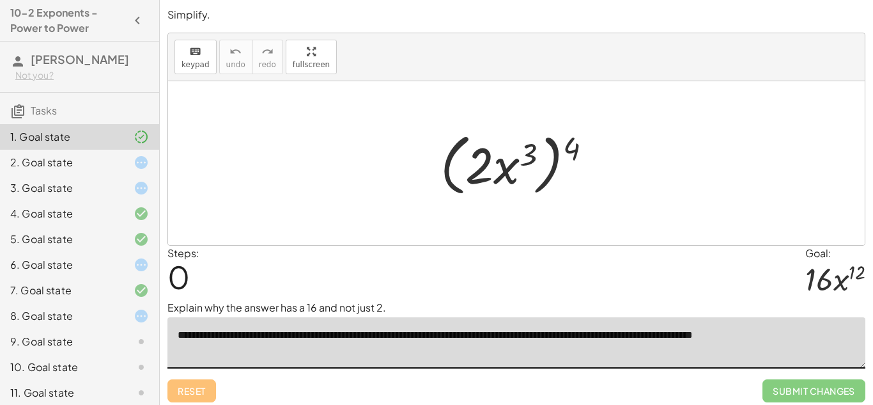
click at [584, 142] on div at bounding box center [521, 164] width 174 height 74
drag, startPoint x: 584, startPoint y: 142, endPoint x: 531, endPoint y: 146, distance: 52.6
click at [531, 146] on div at bounding box center [521, 164] width 174 height 74
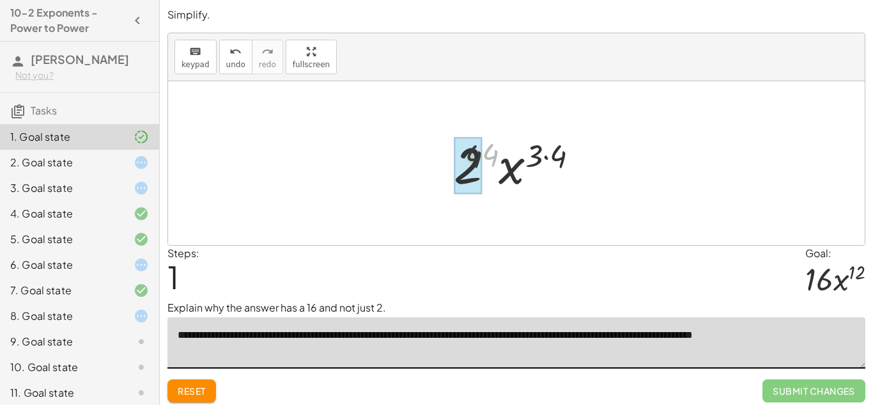
drag, startPoint x: 495, startPoint y: 157, endPoint x: 469, endPoint y: 160, distance: 25.8
click at [737, 341] on textarea "**********" at bounding box center [516, 342] width 698 height 51
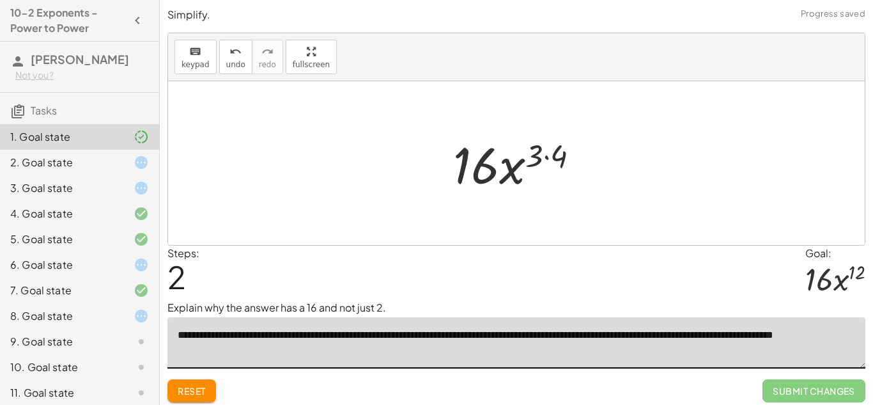
click at [807, 342] on textarea "**********" at bounding box center [516, 342] width 698 height 51
click at [807, 341] on textarea "**********" at bounding box center [516, 342] width 698 height 51
click at [837, 331] on textarea "**********" at bounding box center [516, 342] width 698 height 51
click at [369, 355] on textarea "**********" at bounding box center [516, 342] width 698 height 51
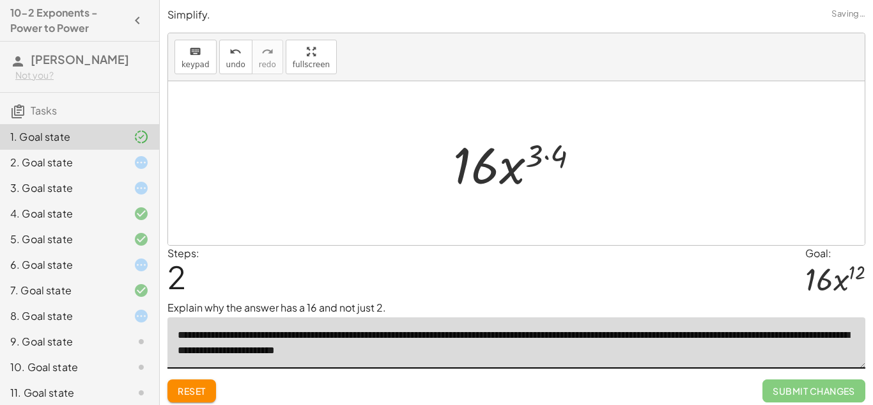
click at [369, 355] on textarea "**********" at bounding box center [516, 342] width 698 height 51
click at [375, 352] on textarea "**********" at bounding box center [516, 342] width 698 height 51
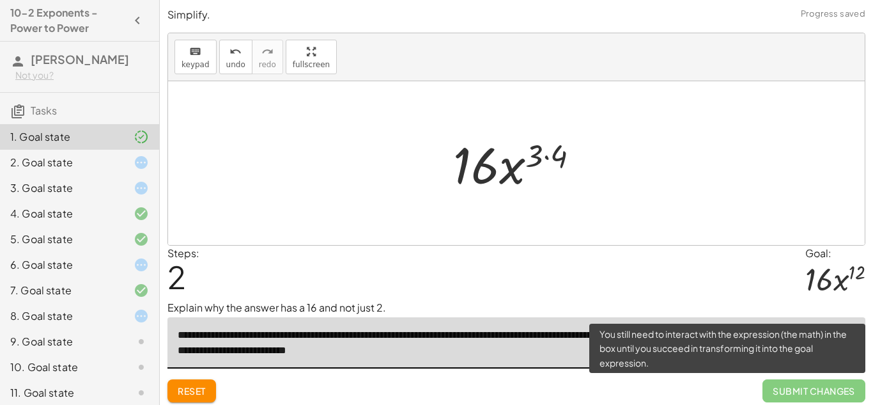
type textarea "**********"
click at [802, 397] on span "Submit Changes" at bounding box center [814, 390] width 103 height 23
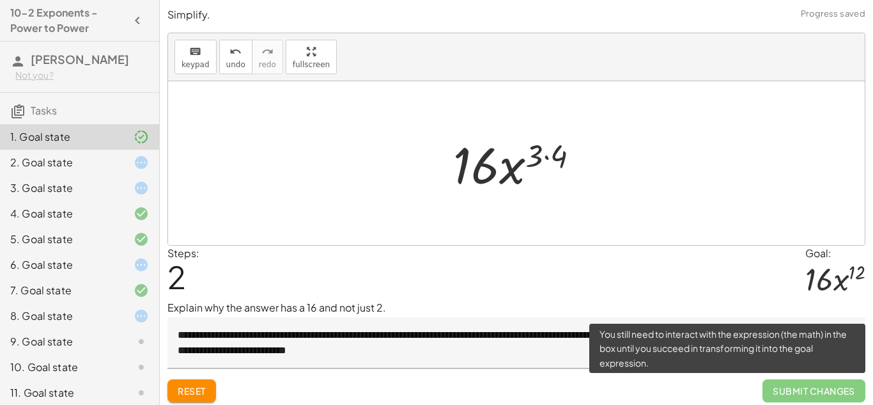
scroll to position [5, 0]
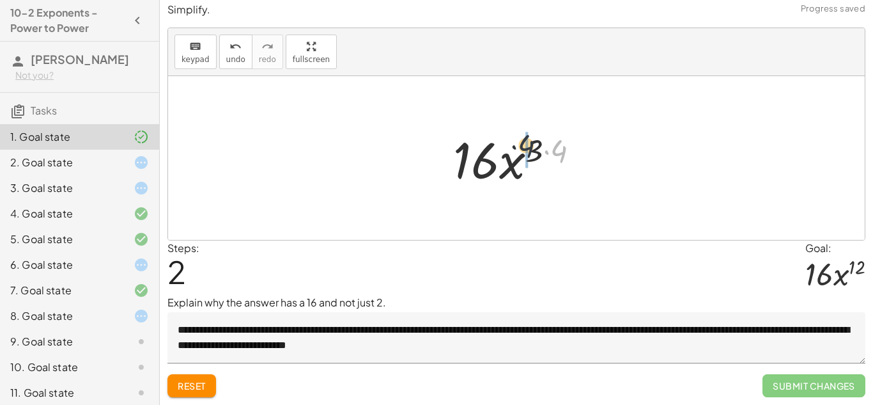
drag, startPoint x: 562, startPoint y: 150, endPoint x: 521, endPoint y: 144, distance: 41.3
click at [521, 144] on div at bounding box center [522, 158] width 150 height 66
drag, startPoint x: 559, startPoint y: 157, endPoint x: 530, endPoint y: 151, distance: 29.2
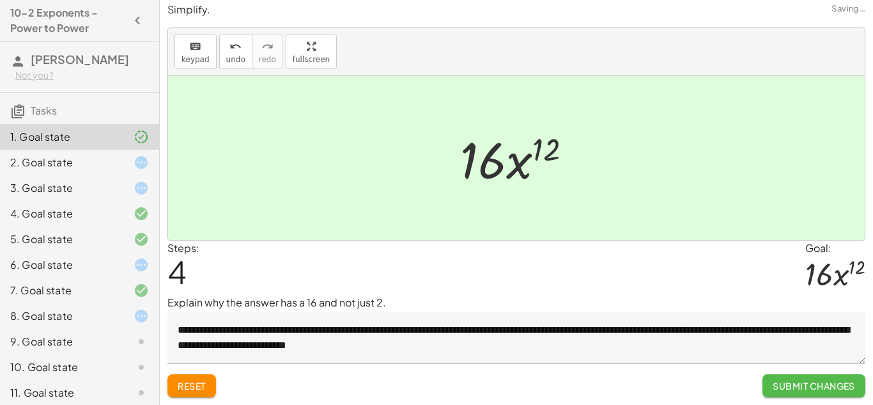
click at [799, 388] on span "Submit Changes" at bounding box center [814, 386] width 82 height 12
click at [819, 384] on span "Continue" at bounding box center [831, 386] width 49 height 12
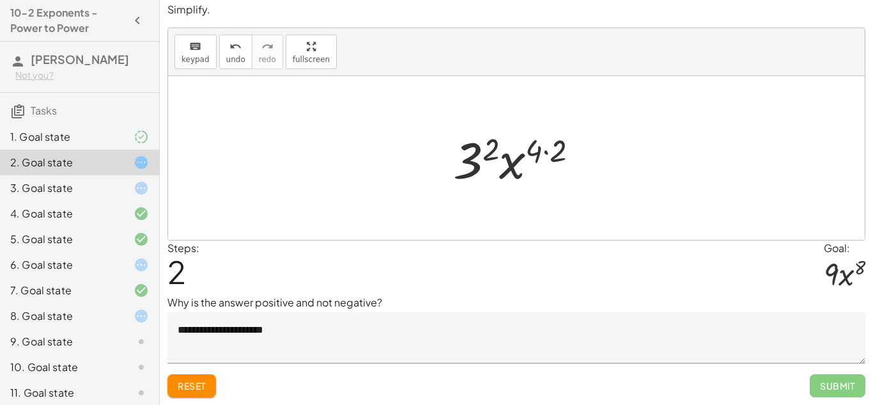
click at [202, 387] on span "Reset" at bounding box center [192, 386] width 28 height 12
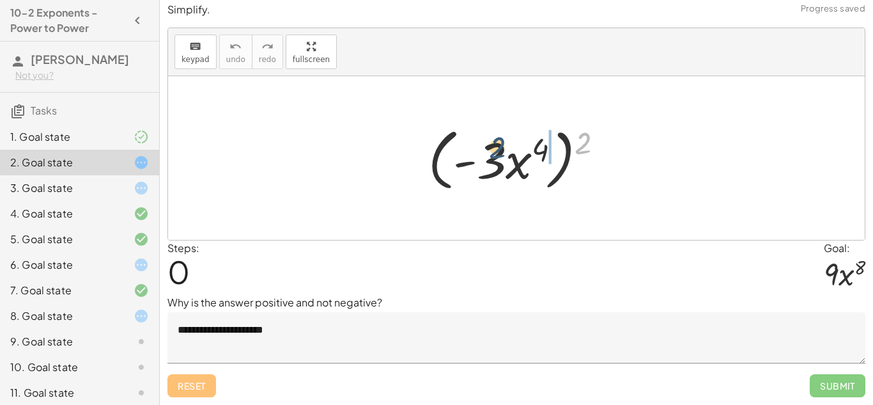
drag, startPoint x: 584, startPoint y: 141, endPoint x: 496, endPoint y: 146, distance: 87.7
click at [496, 146] on div at bounding box center [521, 158] width 198 height 74
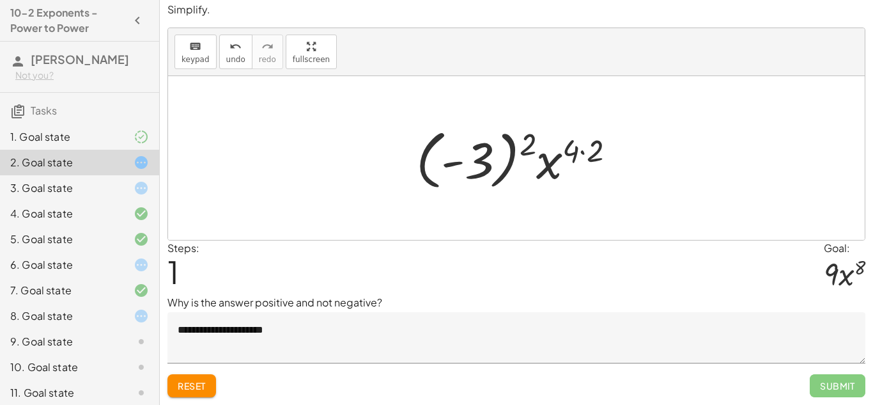
click at [298, 330] on textarea "**********" at bounding box center [516, 337] width 698 height 51
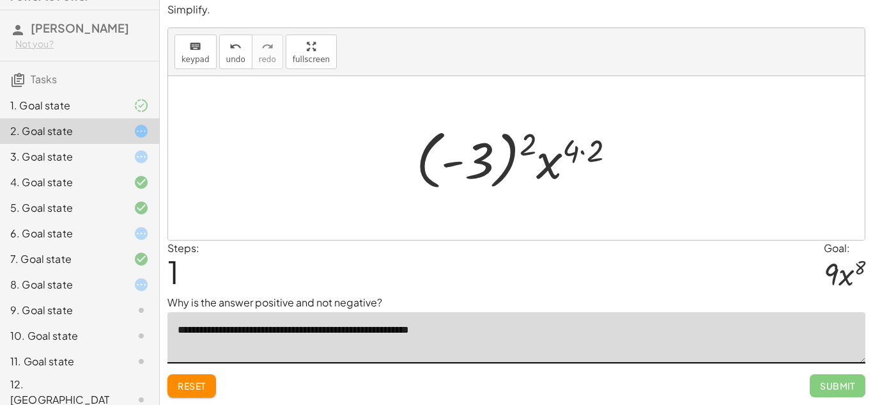
scroll to position [0, 0]
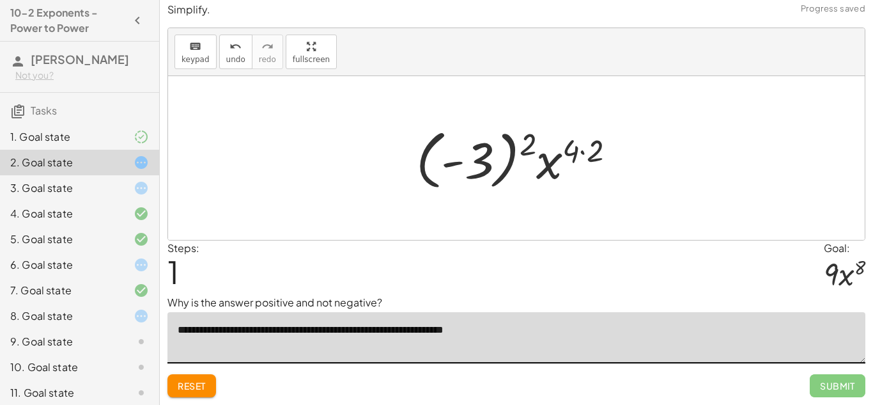
click at [501, 335] on textarea "**********" at bounding box center [516, 337] width 698 height 51
click at [505, 336] on textarea "**********" at bounding box center [516, 337] width 698 height 51
click at [599, 329] on textarea "**********" at bounding box center [516, 337] width 698 height 51
click at [637, 329] on textarea "**********" at bounding box center [516, 337] width 698 height 51
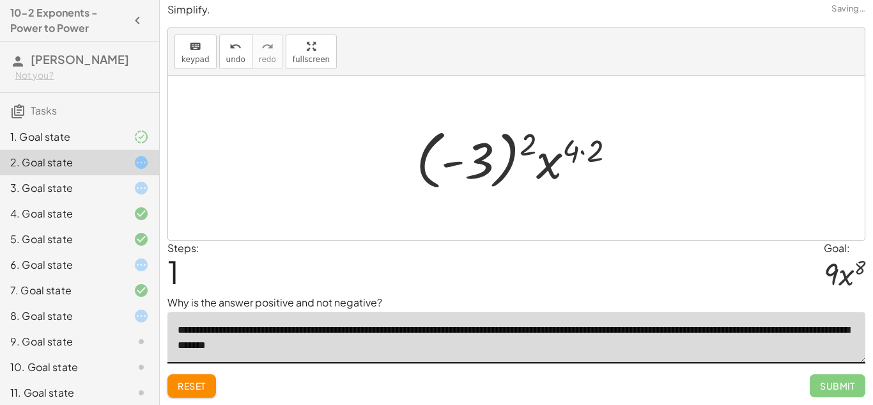
click at [350, 354] on textarea "**********" at bounding box center [516, 337] width 698 height 51
click at [341, 348] on textarea "**********" at bounding box center [516, 337] width 698 height 51
click at [190, 344] on textarea "**********" at bounding box center [516, 337] width 698 height 51
drag, startPoint x: 525, startPoint y: 132, endPoint x: 474, endPoint y: 150, distance: 54.0
click at [474, 150] on div at bounding box center [521, 158] width 222 height 71
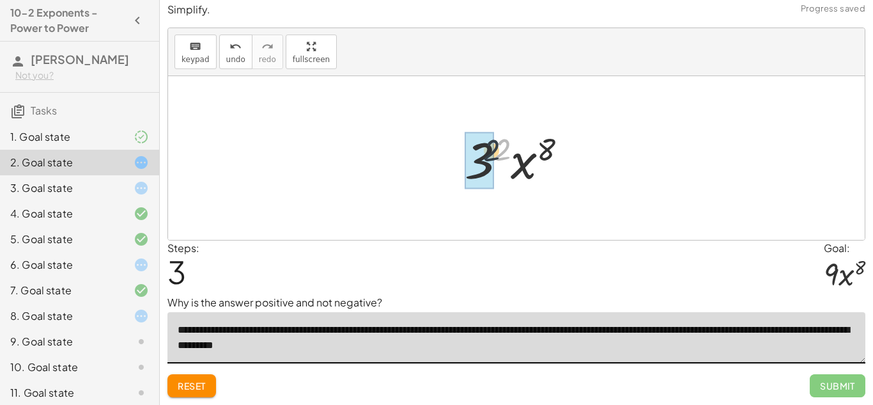
drag, startPoint x: 496, startPoint y: 154, endPoint x: 483, endPoint y: 156, distance: 12.9
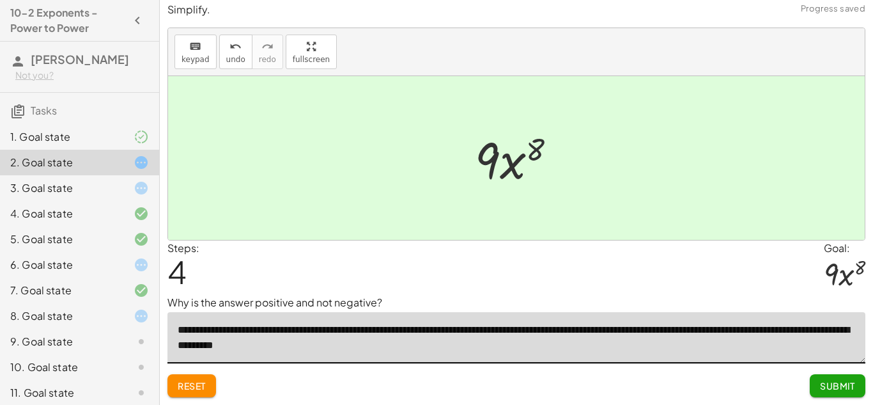
type textarea "**********"
click at [830, 387] on span "Submit" at bounding box center [837, 386] width 35 height 12
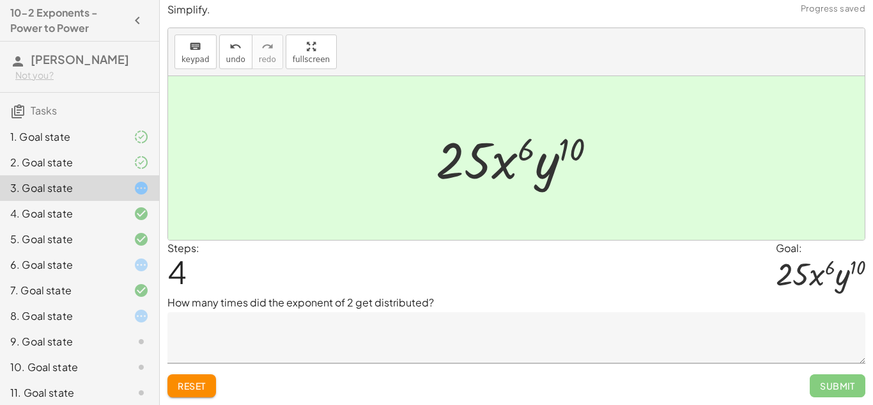
click at [192, 387] on span "Reset" at bounding box center [192, 386] width 28 height 12
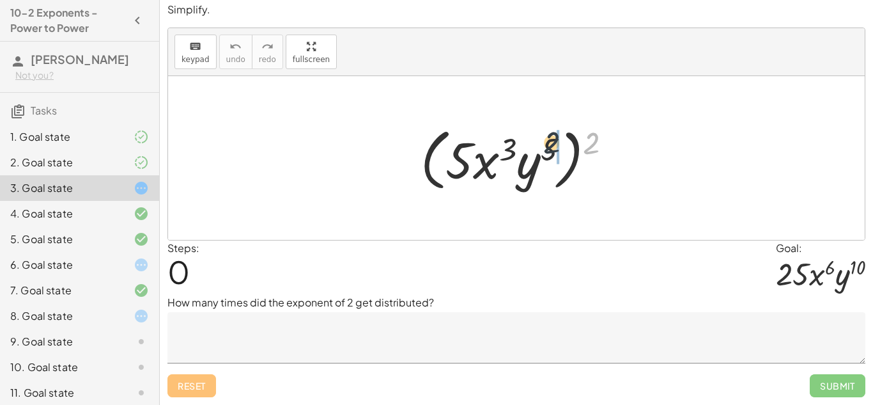
drag, startPoint x: 589, startPoint y: 145, endPoint x: 545, endPoint y: 146, distance: 44.1
click at [545, 146] on div at bounding box center [521, 158] width 214 height 74
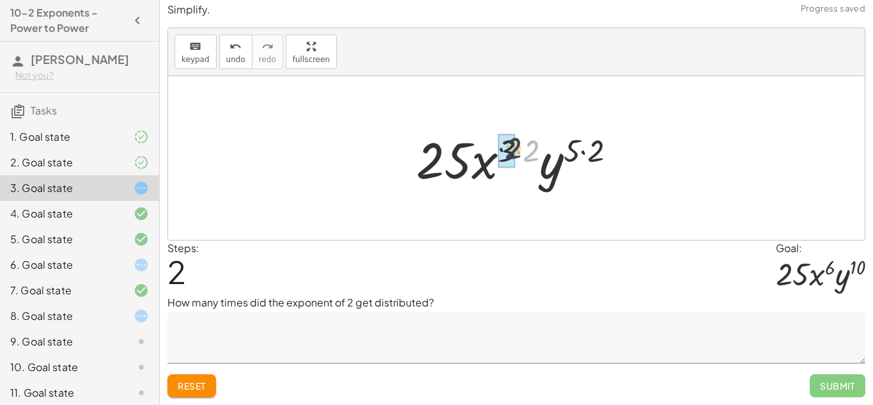
drag, startPoint x: 529, startPoint y: 148, endPoint x: 516, endPoint y: 147, distance: 13.5
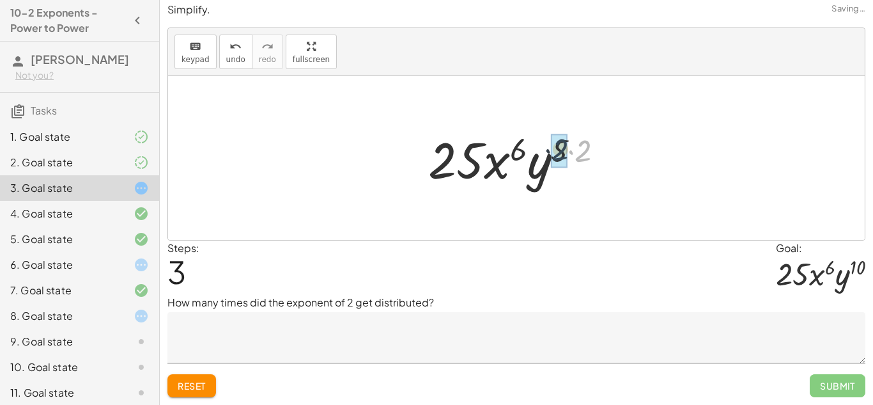
drag, startPoint x: 594, startPoint y: 148, endPoint x: 570, endPoint y: 147, distance: 24.3
click at [570, 147] on div at bounding box center [521, 158] width 199 height 66
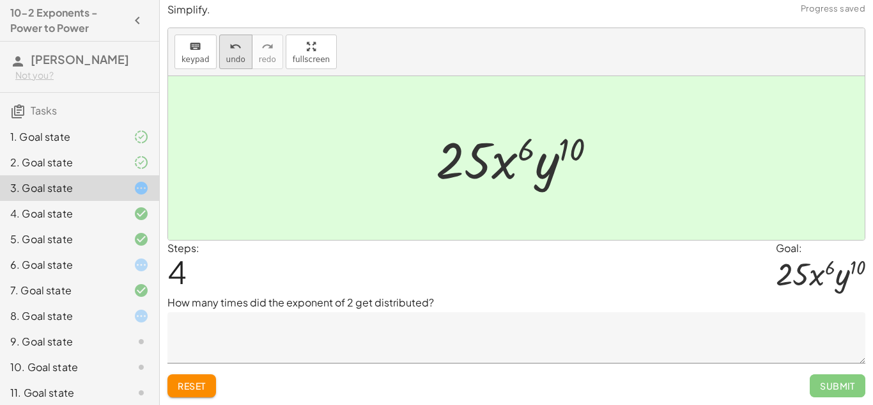
click at [231, 50] on icon "undo" at bounding box center [235, 46] width 12 height 15
click at [249, 331] on textarea at bounding box center [516, 337] width 698 height 51
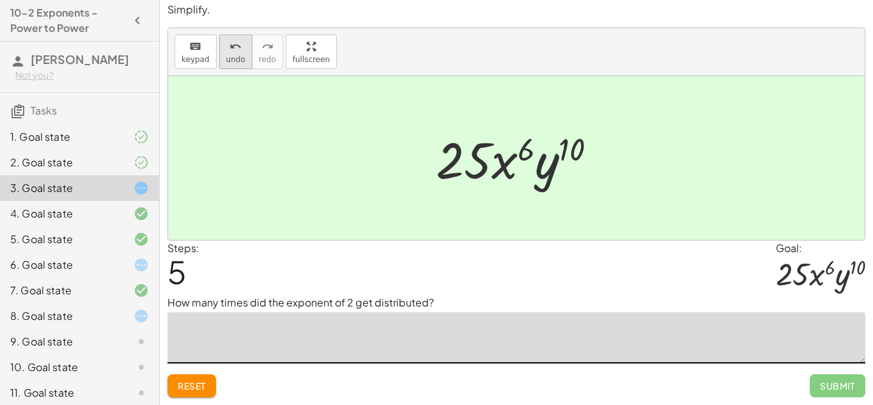
click at [226, 55] on span "undo" at bounding box center [235, 59] width 19 height 9
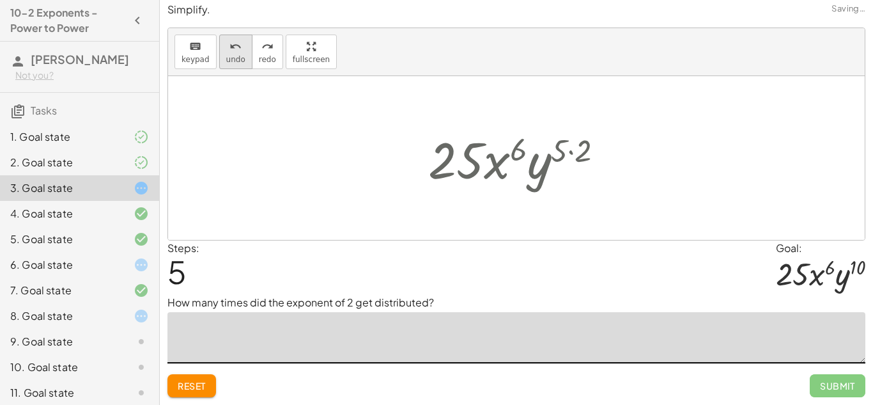
click at [226, 55] on span "undo" at bounding box center [235, 59] width 19 height 9
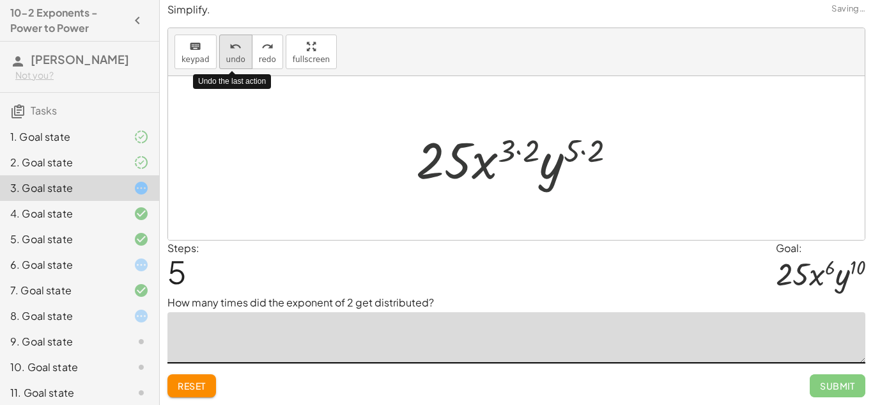
click at [226, 55] on span "undo" at bounding box center [235, 59] width 19 height 9
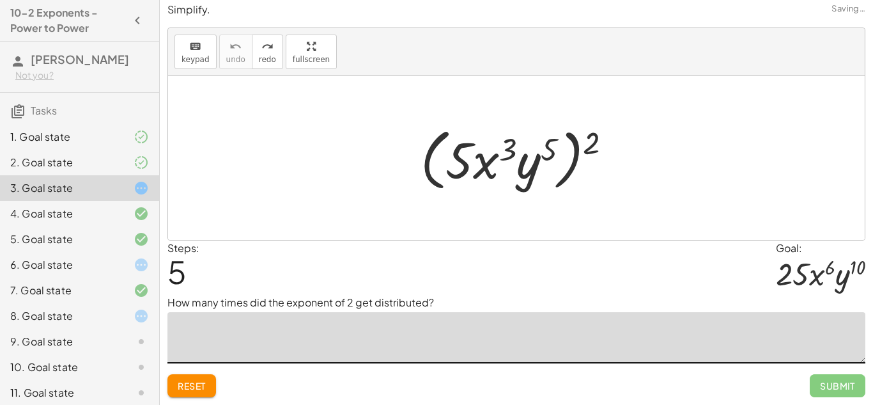
click at [224, 355] on textarea at bounding box center [516, 337] width 698 height 51
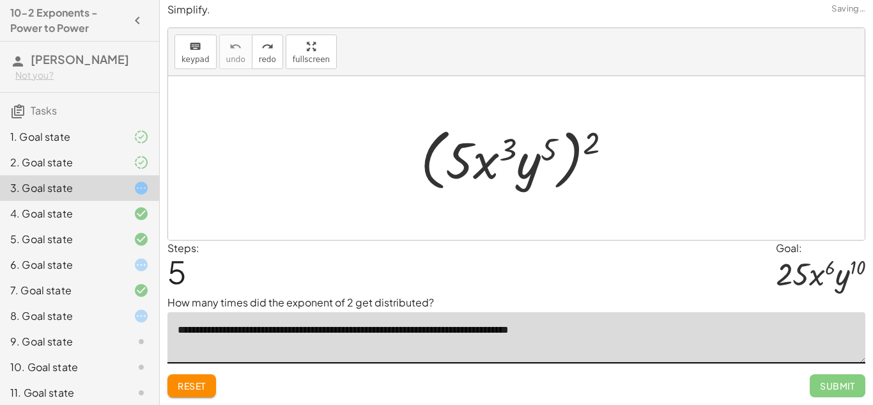
click at [561, 335] on textarea "**********" at bounding box center [516, 337] width 698 height 51
click at [266, 64] on button "redo redo" at bounding box center [267, 52] width 31 height 35
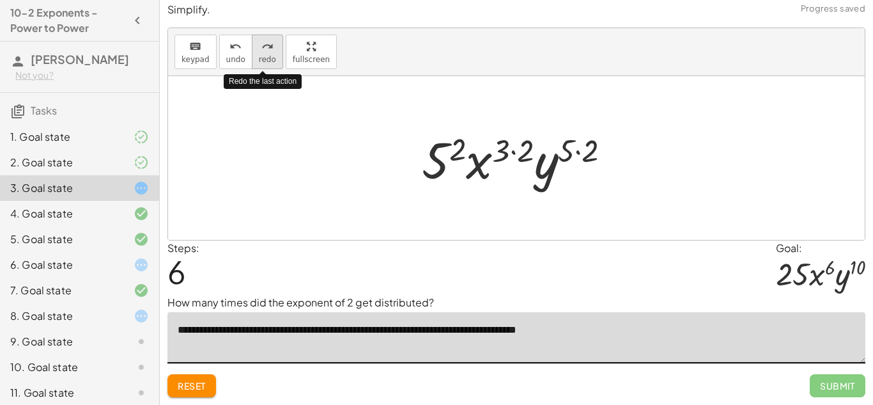
click at [266, 64] on button "redo redo" at bounding box center [267, 52] width 31 height 35
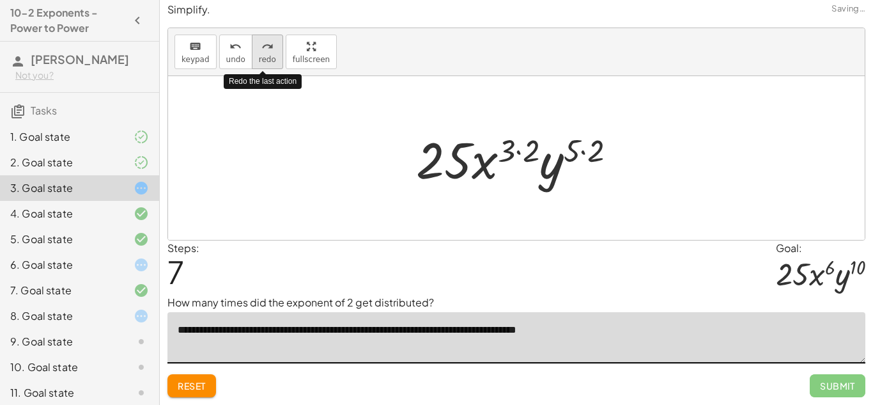
click at [266, 64] on button "redo redo" at bounding box center [267, 52] width 31 height 35
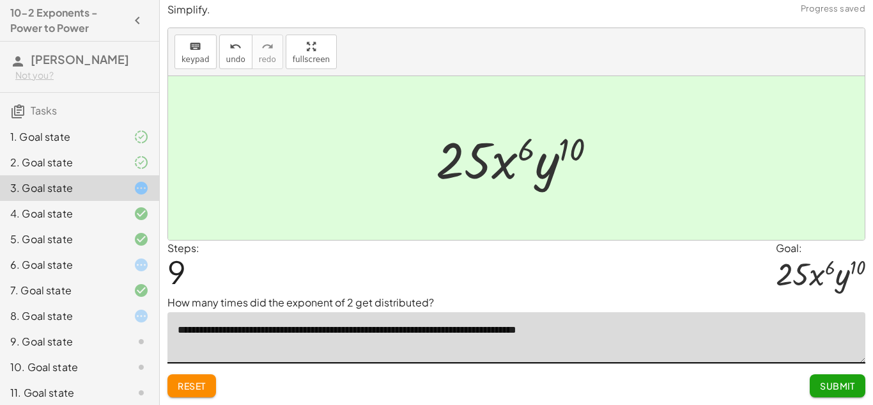
type textarea "**********"
click at [831, 388] on span "Submit" at bounding box center [837, 386] width 35 height 12
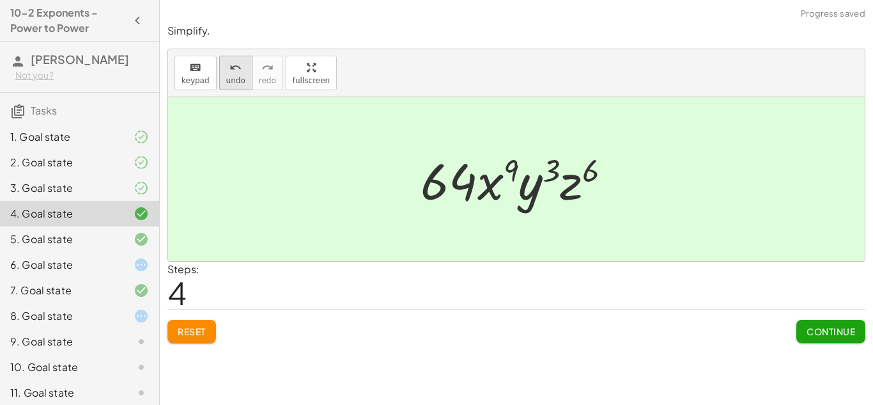
click at [237, 73] on icon "undo" at bounding box center [235, 67] width 12 height 15
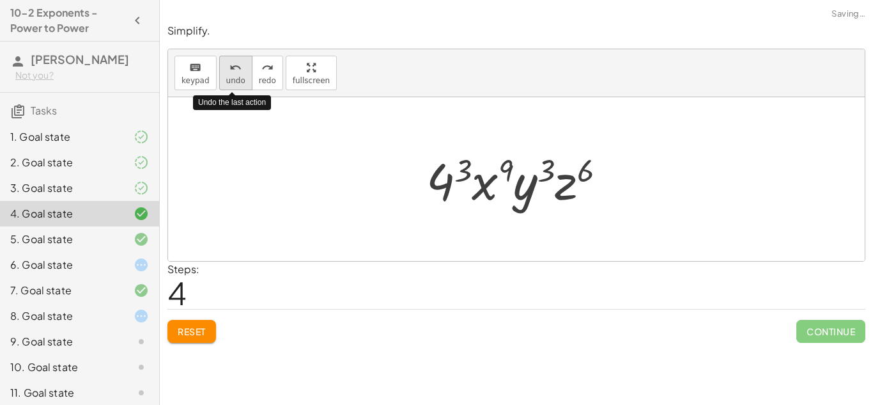
click at [237, 73] on icon "undo" at bounding box center [235, 67] width 12 height 15
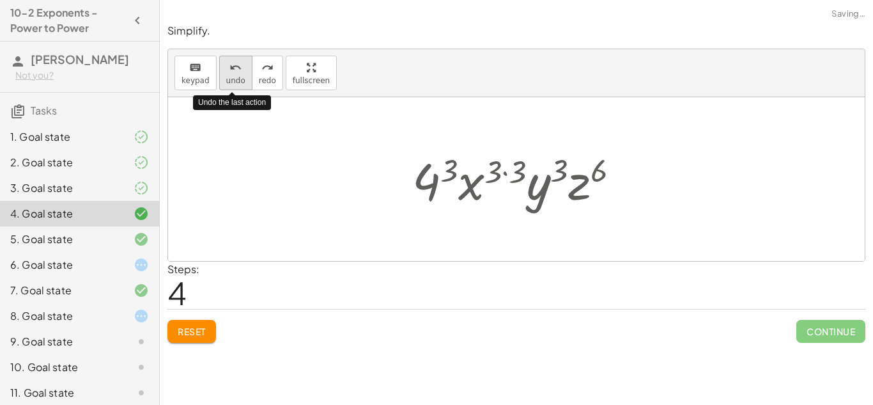
click at [237, 73] on icon "undo" at bounding box center [235, 67] width 12 height 15
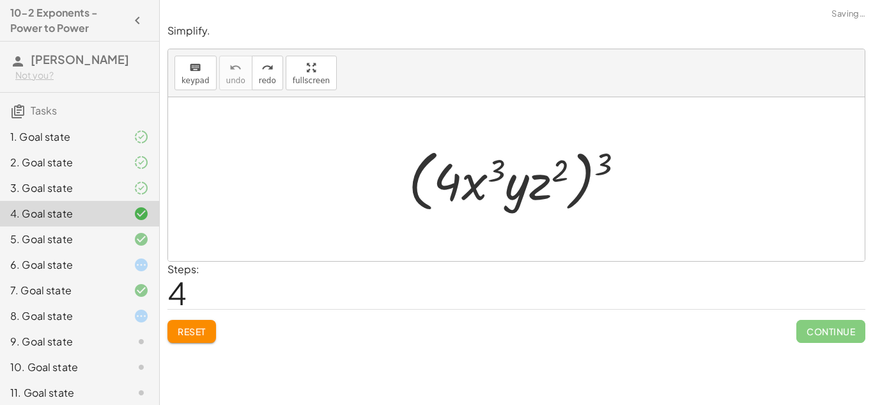
click at [314, 329] on div "Reset Continue" at bounding box center [516, 326] width 698 height 34
click at [270, 63] on div "redo" at bounding box center [267, 66] width 17 height 15
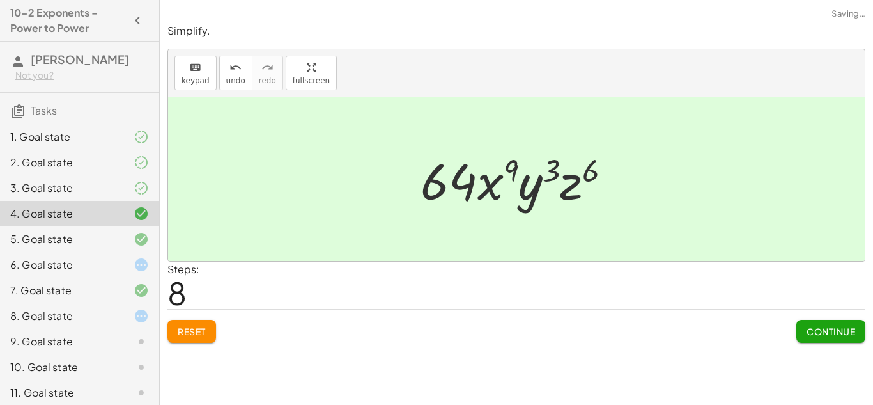
click at [837, 334] on span "Continue" at bounding box center [831, 331] width 49 height 12
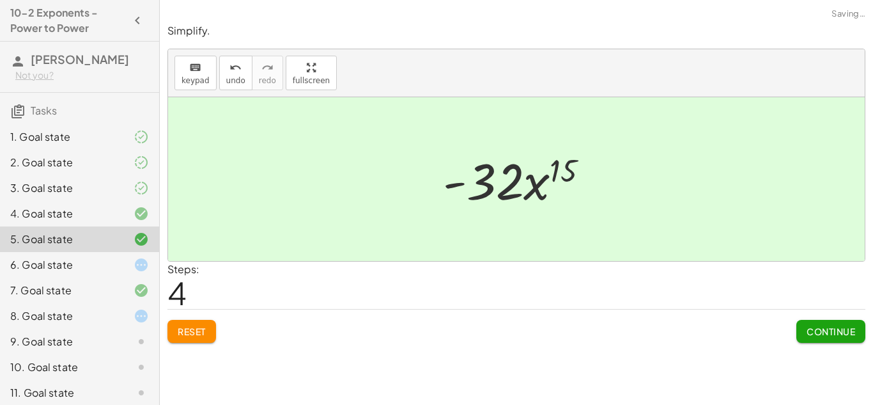
click at [837, 336] on span "Continue" at bounding box center [831, 331] width 49 height 12
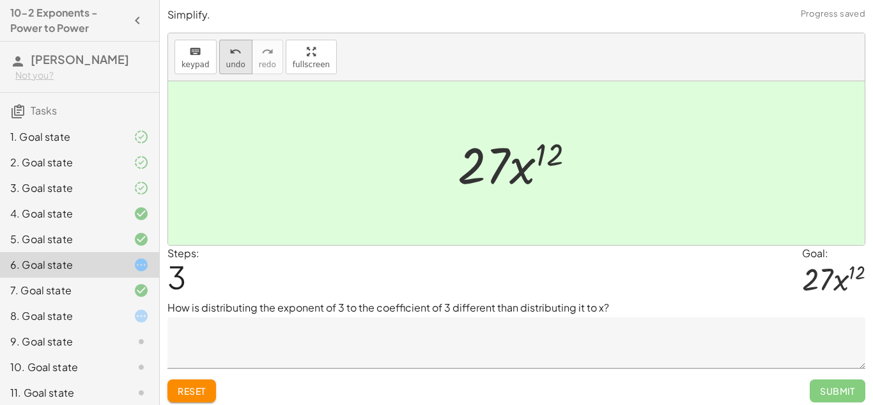
click at [229, 54] on icon "undo" at bounding box center [235, 51] width 12 height 15
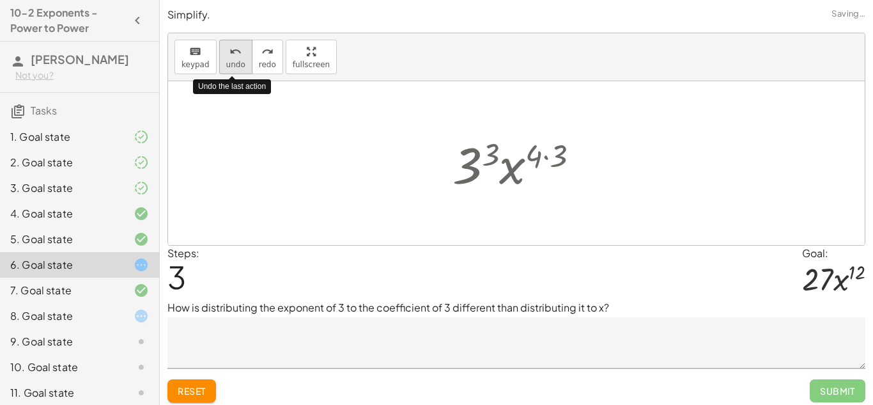
click at [229, 54] on icon "undo" at bounding box center [235, 51] width 12 height 15
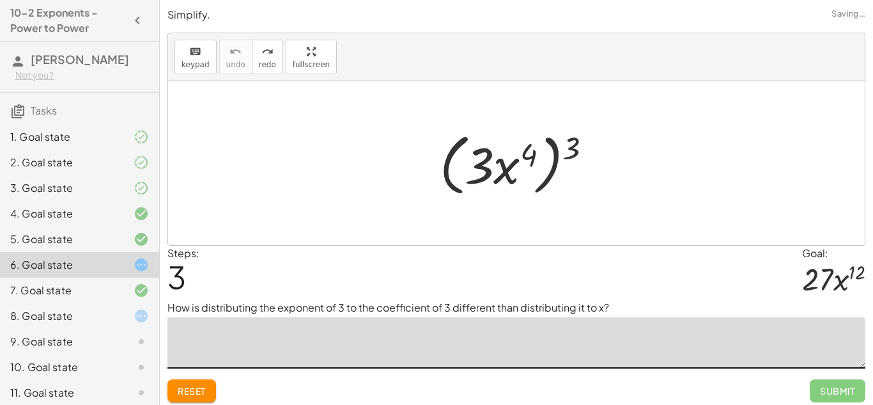
click at [274, 336] on textarea at bounding box center [516, 342] width 698 height 51
click at [267, 72] on button "redo redo" at bounding box center [267, 57] width 31 height 35
